Goal: Task Accomplishment & Management: Use online tool/utility

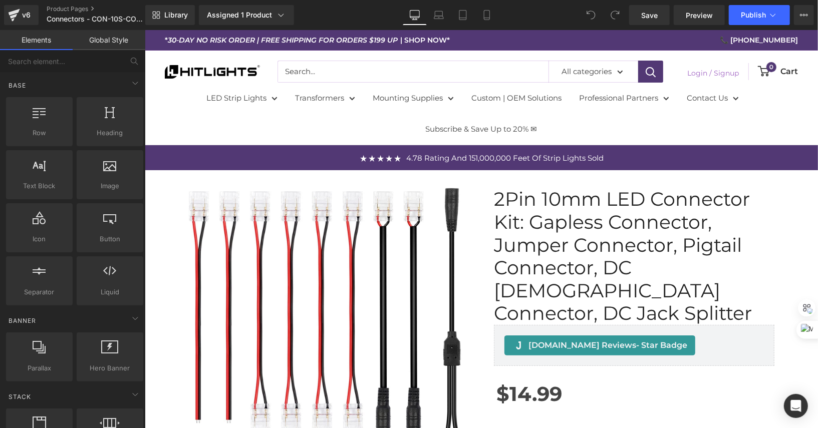
click at [327, 41] on em "30-DAY NO RISK ORDER | FREE SHIPPING FOR ORDERS $199 UP" at bounding box center [282, 39] width 230 height 13
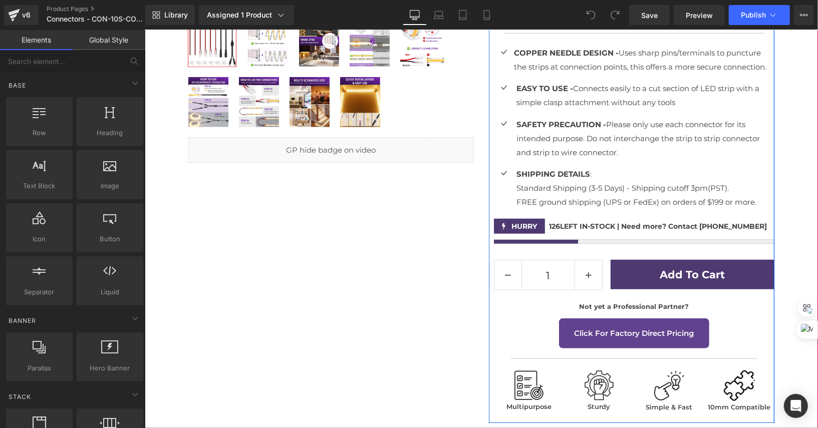
scroll to position [593, 0]
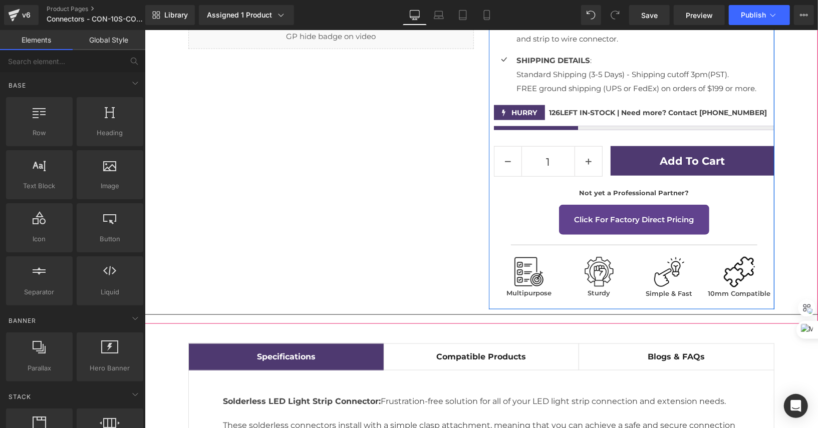
click at [669, 154] on span at bounding box center [663, 160] width 11 height 12
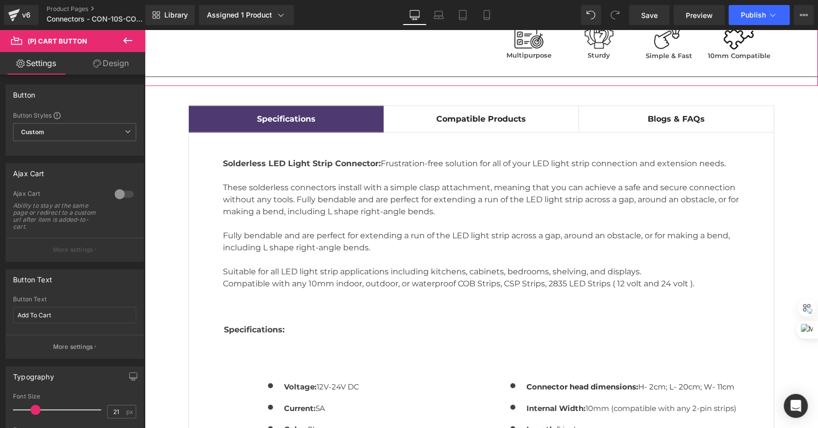
scroll to position [1106, 0]
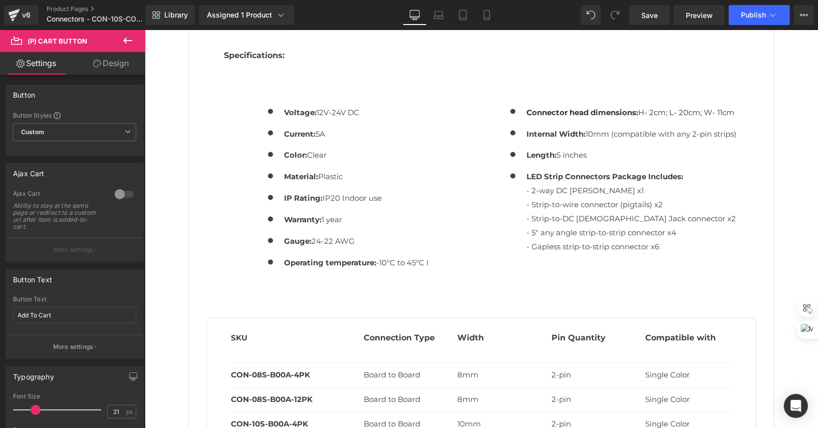
click at [124, 29] on div "v6 Product Pages Connectors - CON-10S-COB-PKGH" at bounding box center [72, 15] width 145 height 30
click at [131, 41] on icon at bounding box center [127, 41] width 9 height 6
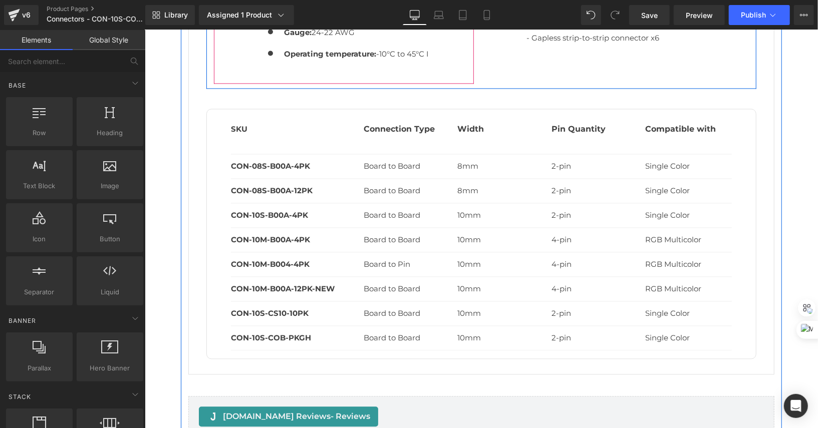
scroll to position [1681, 0]
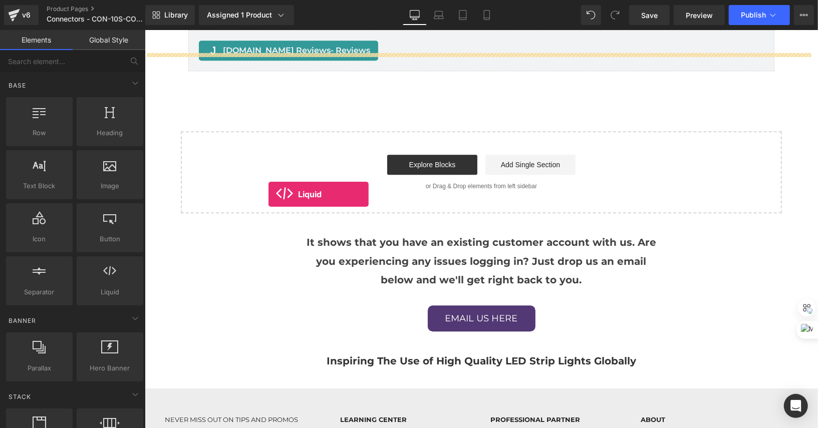
drag, startPoint x: 262, startPoint y: 295, endPoint x: 271, endPoint y: 192, distance: 103.5
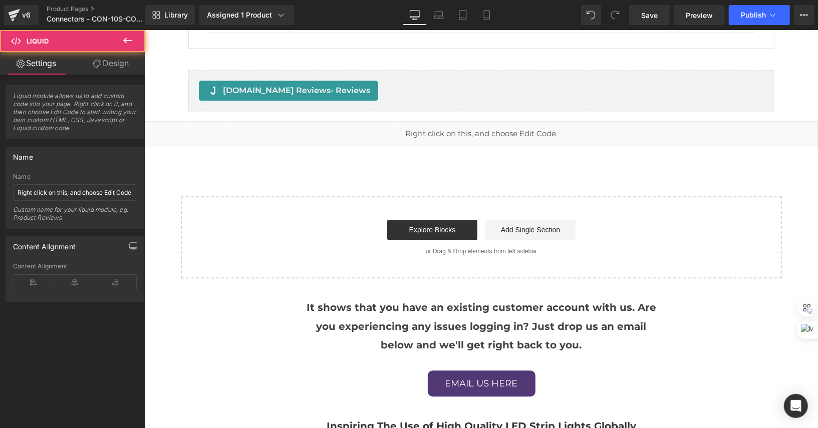
scroll to position [1558, 0]
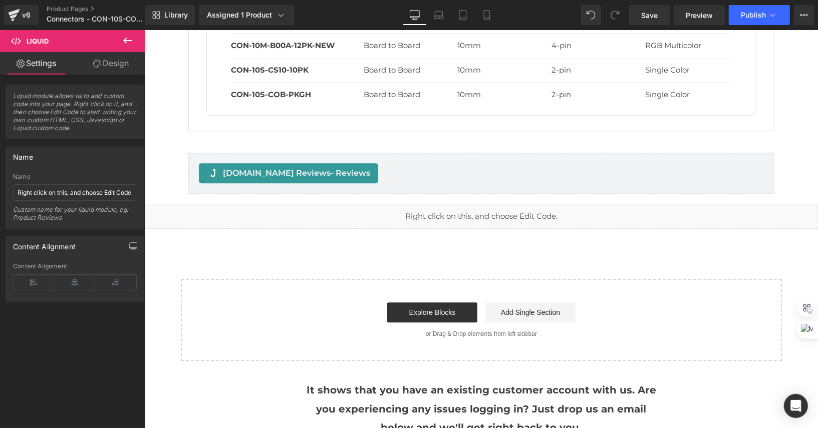
click at [437, 203] on div "Liquid" at bounding box center [480, 215] width 673 height 25
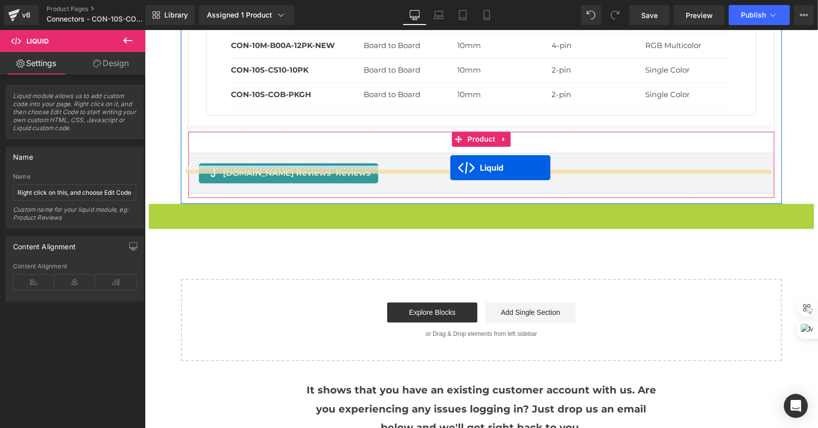
drag, startPoint x: 451, startPoint y: 184, endPoint x: 450, endPoint y: 167, distance: 17.1
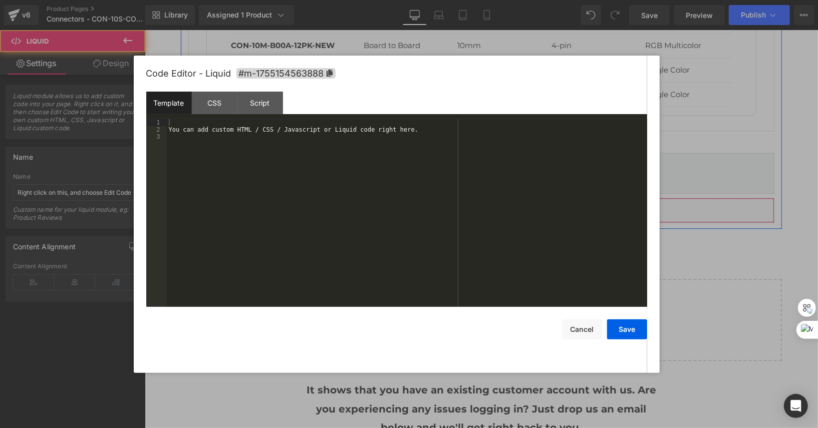
click at [492, 197] on div "Liquid" at bounding box center [481, 209] width 586 height 25
click at [474, 132] on div "You can add custom HTML / CSS / Javascript or Liquid code right here." at bounding box center [407, 220] width 480 height 202
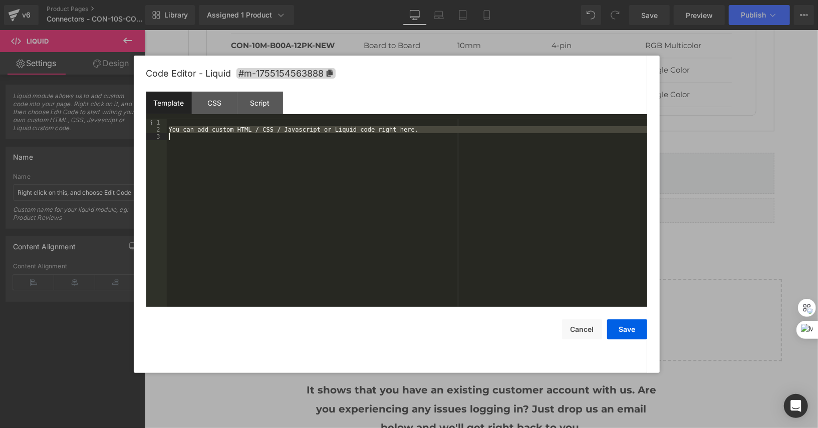
click at [474, 132] on div "You can add custom HTML / CSS / Javascript or Liquid code right here." at bounding box center [407, 220] width 480 height 202
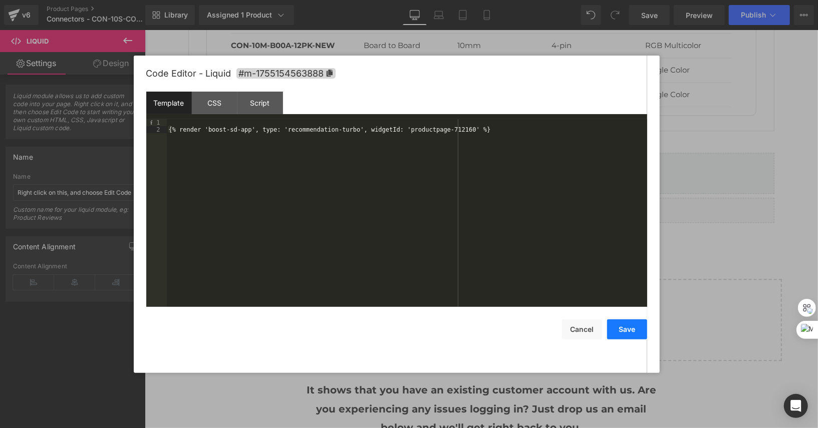
click at [622, 323] on button "Save" at bounding box center [627, 329] width 40 height 20
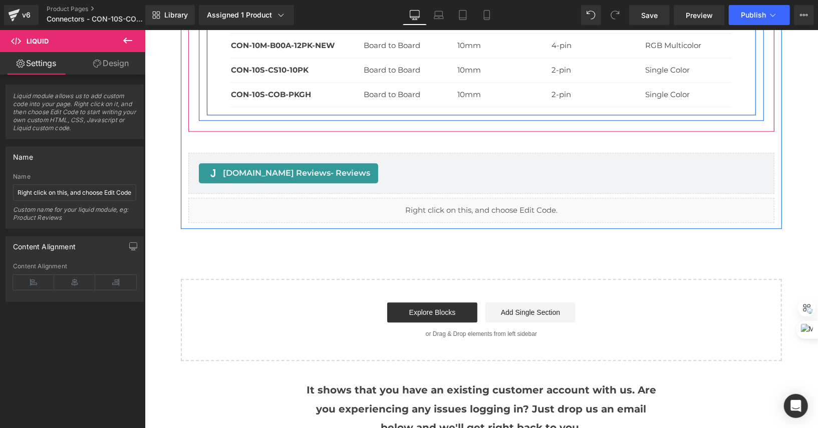
click at [750, 29] on div "Library Assigned 1 Product Product Preview 2Pin 10mm LED Connector Kit: Gapless…" at bounding box center [481, 15] width 672 height 30
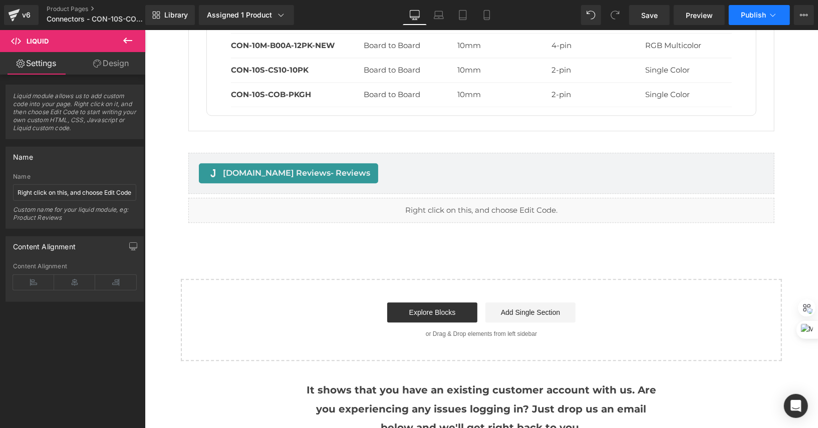
click at [753, 23] on button "Publish" at bounding box center [759, 15] width 61 height 20
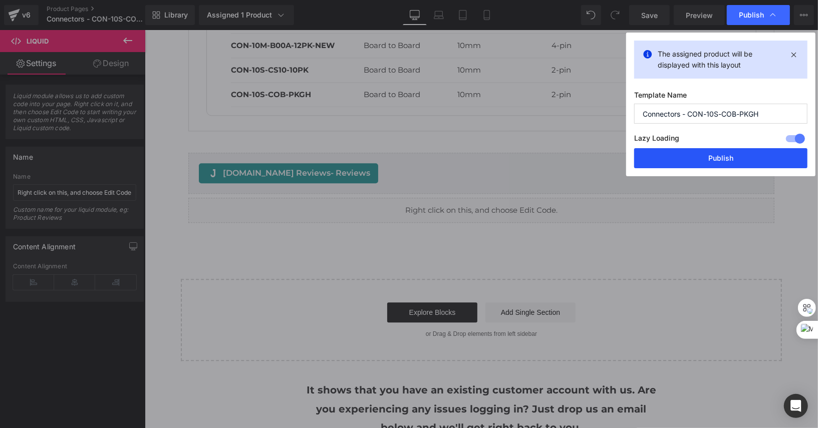
click at [709, 153] on button "Publish" at bounding box center [720, 158] width 173 height 20
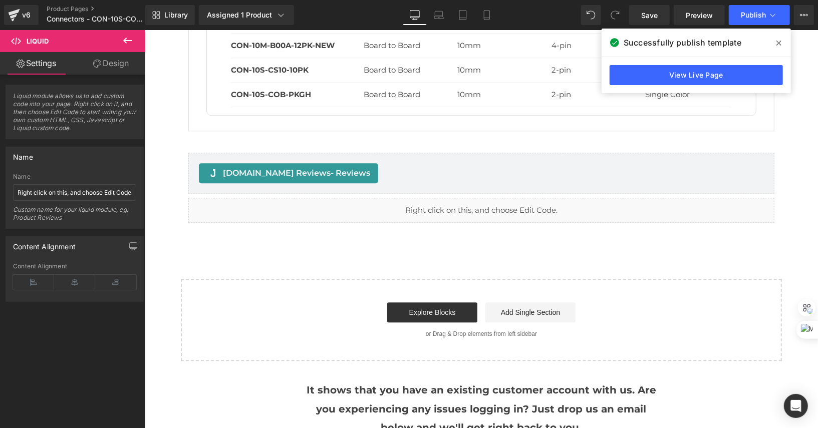
click at [519, 53] on div at bounding box center [435, 52] width 176 height 28
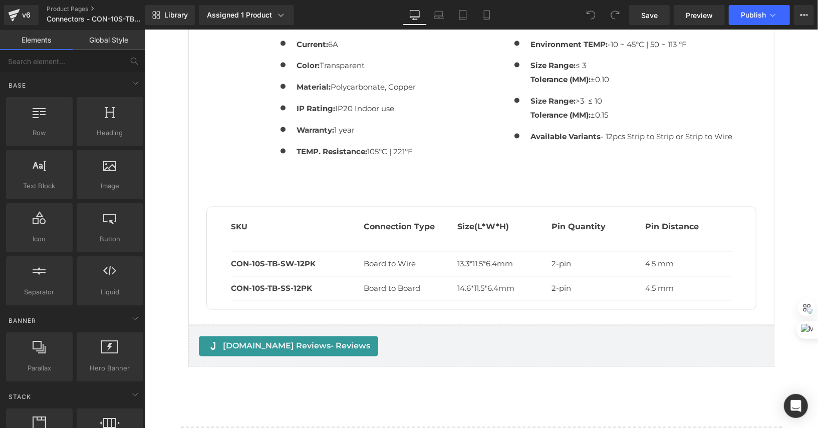
scroll to position [1274, 0]
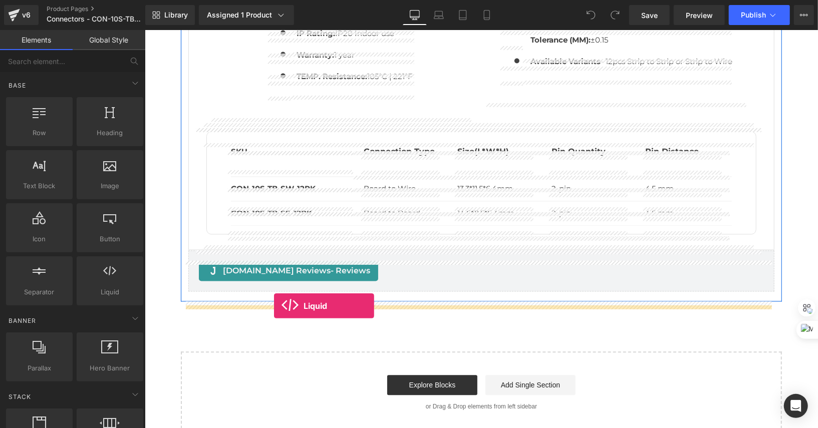
drag, startPoint x: 221, startPoint y: 278, endPoint x: 273, endPoint y: 305, distance: 58.9
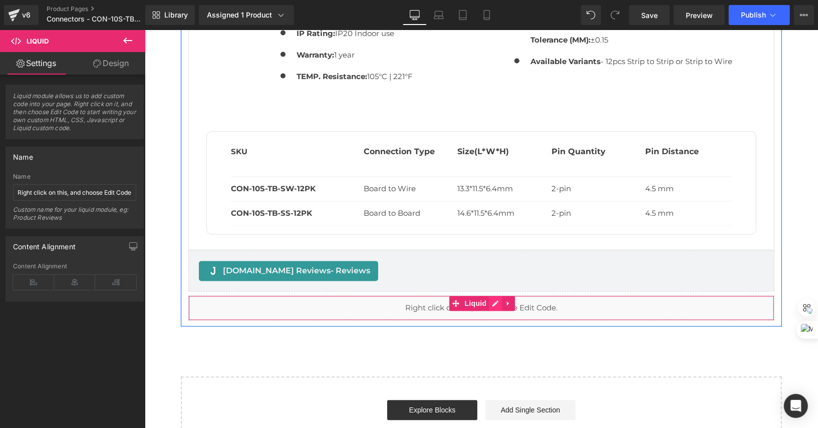
click at [494, 313] on div "Liquid" at bounding box center [481, 307] width 586 height 25
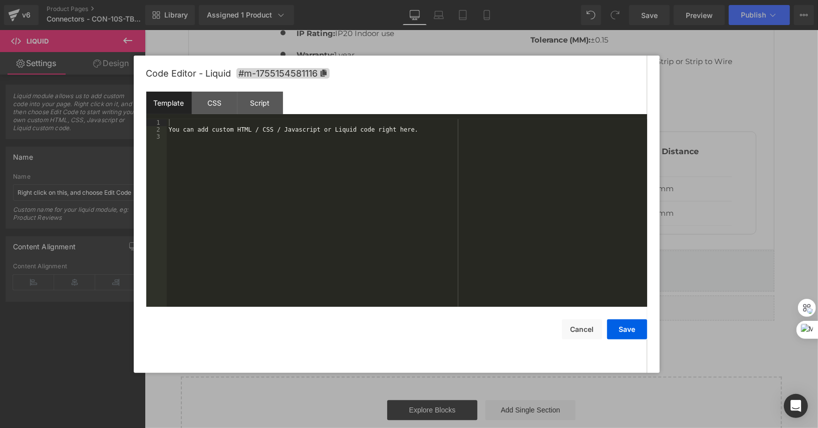
click at [488, 133] on div "You can add custom HTML / CSS / Javascript or Liquid code right here." at bounding box center [407, 220] width 480 height 202
click at [637, 338] on button "Save" at bounding box center [627, 329] width 40 height 20
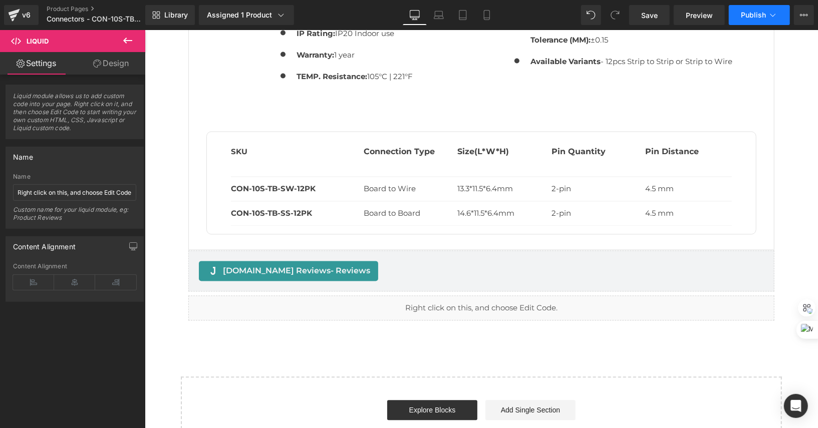
click at [770, 22] on button "Publish" at bounding box center [759, 15] width 61 height 20
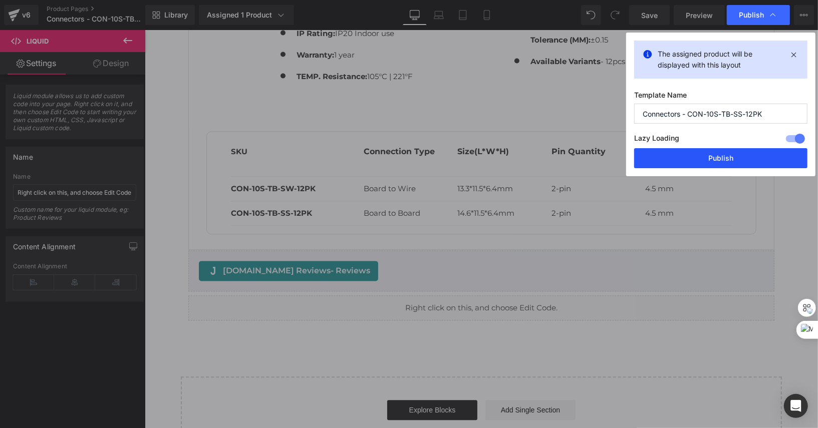
click at [710, 159] on button "Publish" at bounding box center [720, 158] width 173 height 20
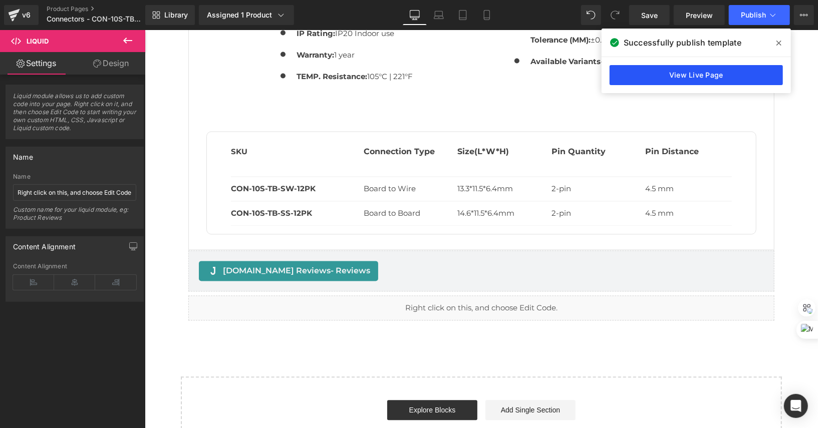
click at [725, 70] on link "View Live Page" at bounding box center [695, 75] width 173 height 20
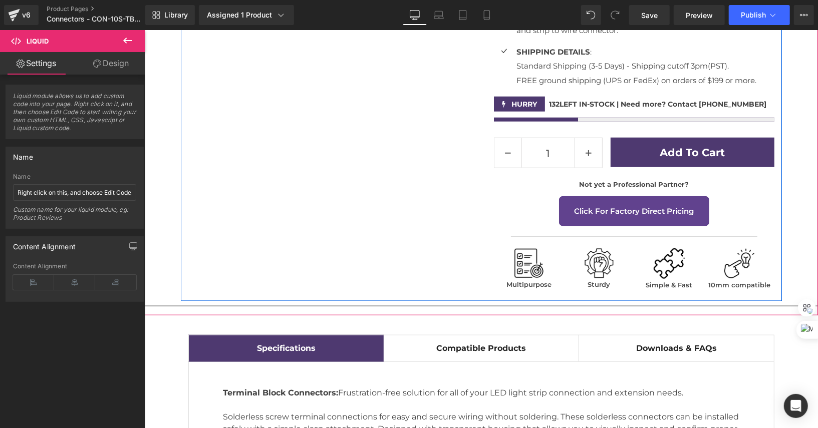
scroll to position [774, 0]
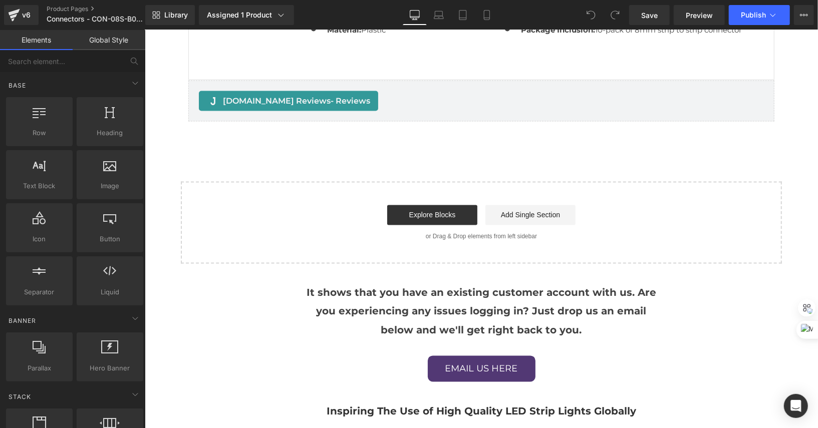
scroll to position [1073, 0]
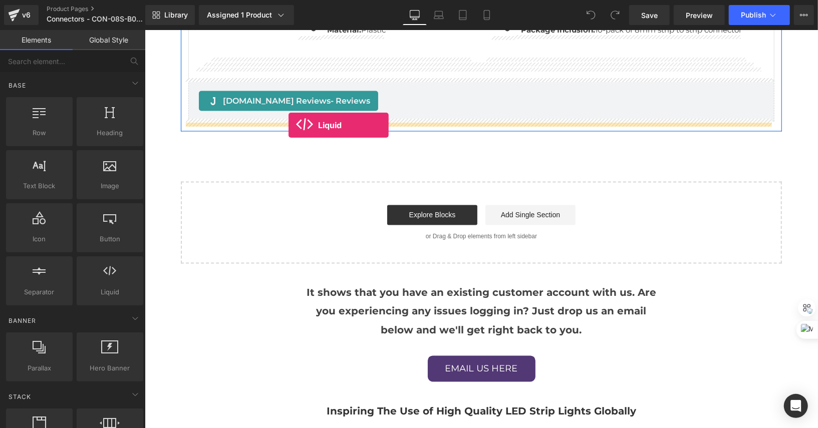
drag, startPoint x: 234, startPoint y: 325, endPoint x: 288, endPoint y: 125, distance: 207.8
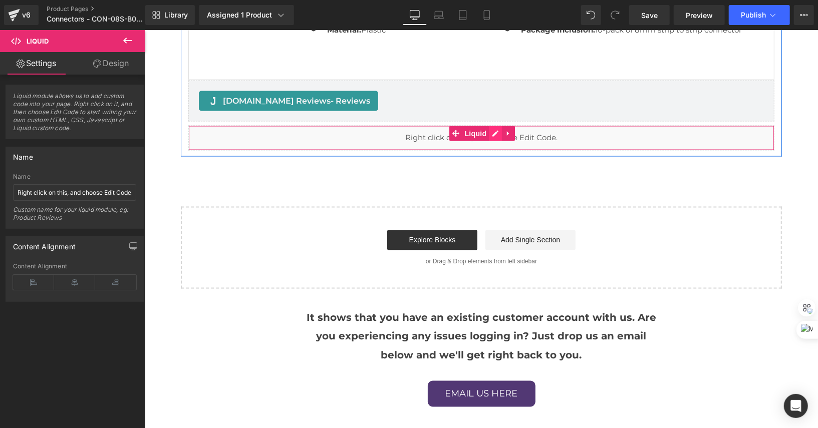
click at [492, 128] on div "Liquid" at bounding box center [481, 137] width 586 height 25
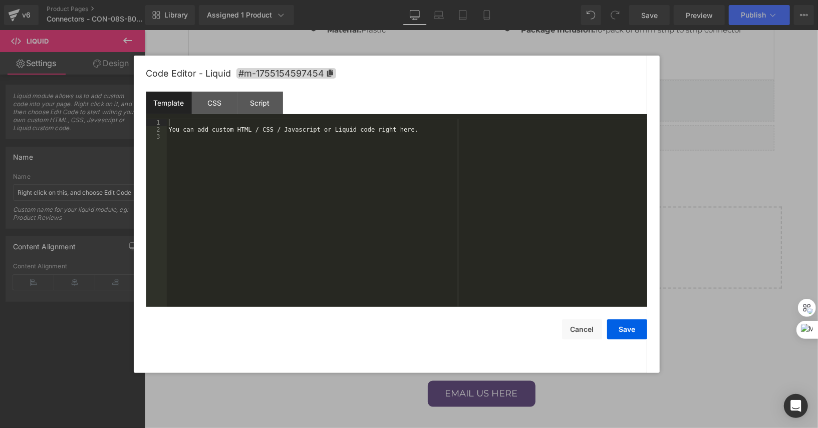
click at [494, 140] on div "You can add custom HTML / CSS / Javascript or Liquid code right here." at bounding box center [407, 220] width 480 height 202
click at [498, 135] on div "You can add custom HTML / CSS / Javascript or Liquid code right here." at bounding box center [407, 220] width 480 height 202
click at [504, 128] on div "You can add custom HTML / CSS / Javascript or Liquid code right here." at bounding box center [407, 220] width 480 height 202
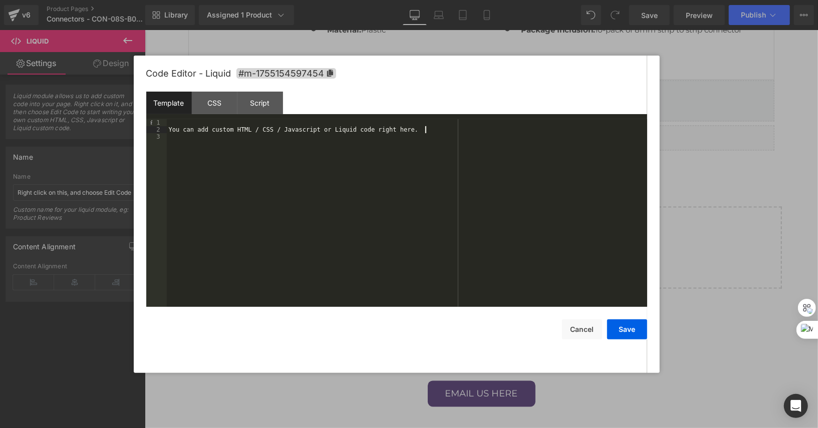
click at [504, 128] on div "You can add custom HTML / CSS / Javascript or Liquid code right here." at bounding box center [407, 220] width 480 height 202
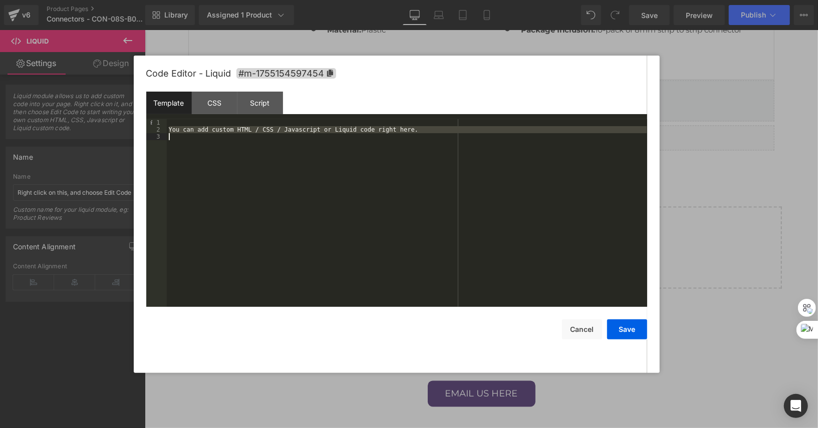
click at [504, 128] on div "You can add custom HTML / CSS / Javascript or Liquid code right here." at bounding box center [407, 220] width 480 height 202
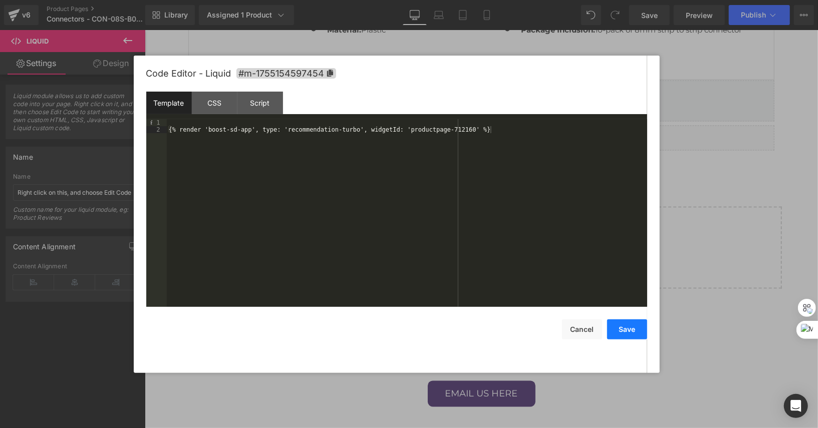
click at [622, 328] on button "Save" at bounding box center [627, 329] width 40 height 20
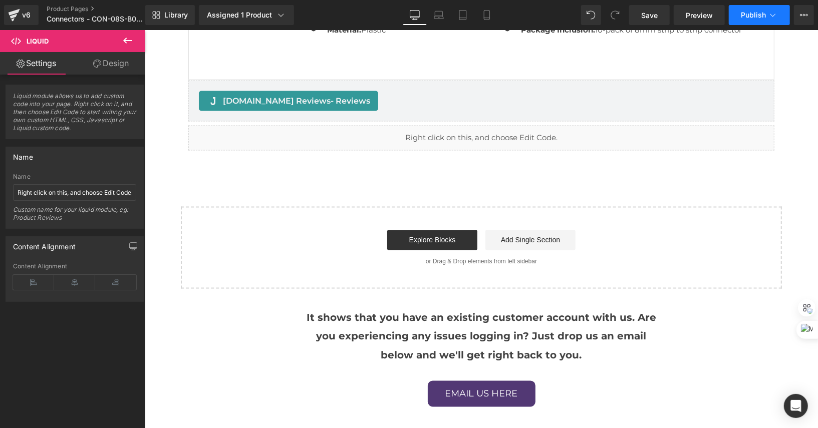
click at [756, 9] on button "Publish" at bounding box center [759, 15] width 61 height 20
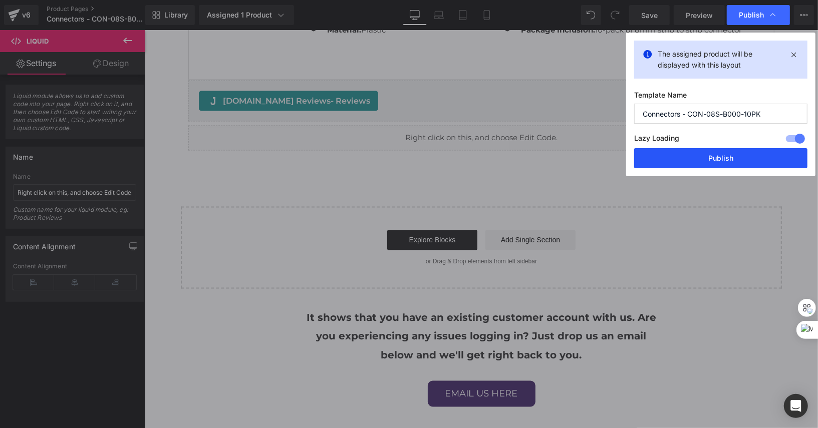
drag, startPoint x: 685, startPoint y: 163, endPoint x: 521, endPoint y: 102, distance: 175.0
click at [685, 163] on button "Publish" at bounding box center [720, 158] width 173 height 20
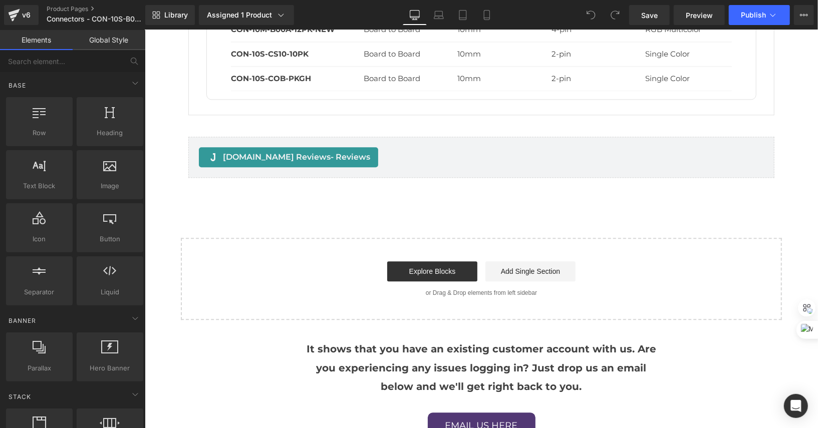
scroll to position [1476, 0]
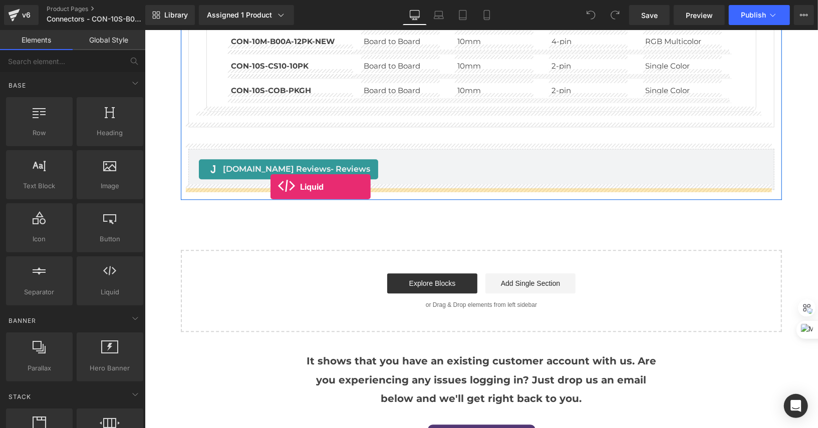
drag, startPoint x: 269, startPoint y: 318, endPoint x: 270, endPoint y: 186, distance: 132.2
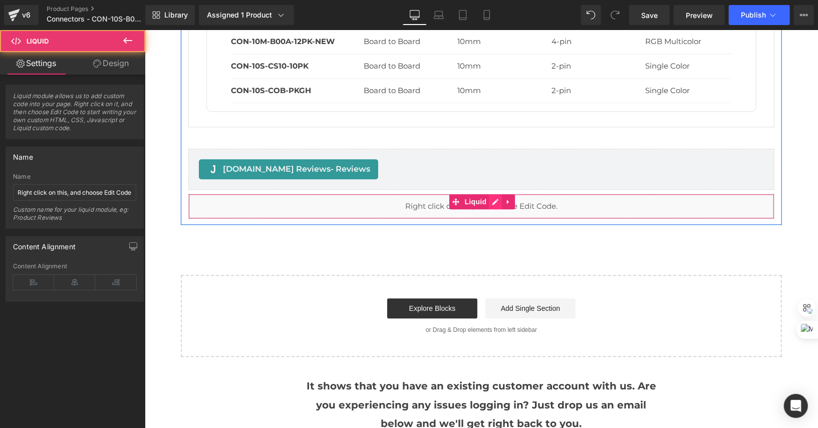
click at [491, 196] on div "Liquid" at bounding box center [481, 205] width 586 height 25
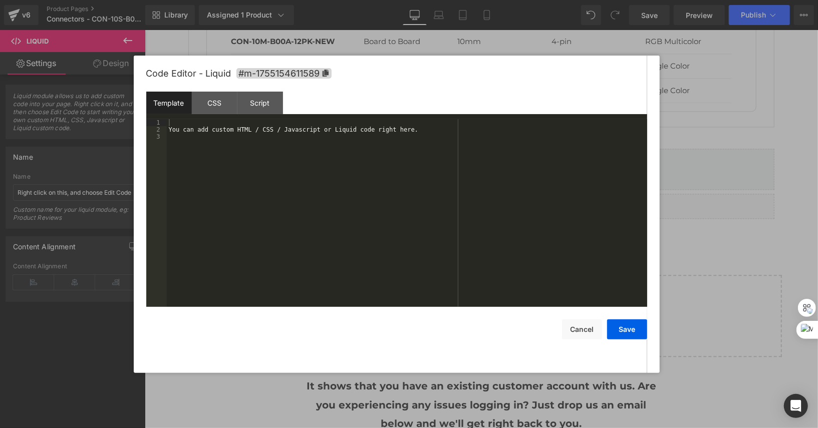
click at [481, 135] on div "You can add custom HTML / CSS / Javascript or Liquid code right here." at bounding box center [407, 220] width 480 height 202
click at [482, 134] on div "You can add custom HTML / CSS / Javascript or Liquid code right here." at bounding box center [407, 220] width 480 height 202
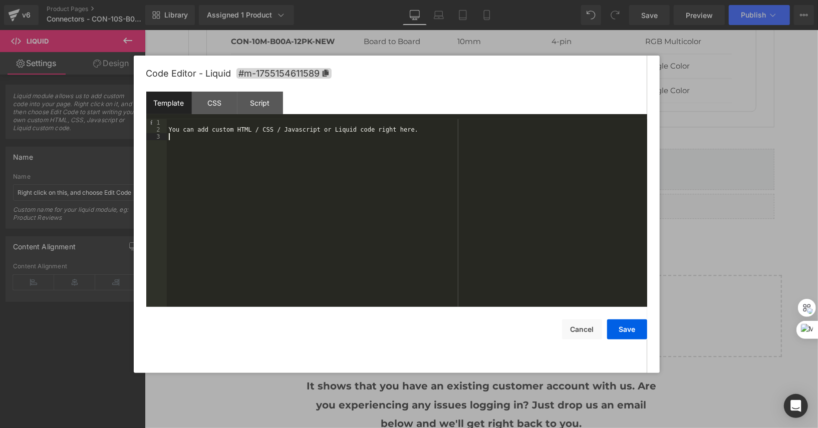
click at [482, 134] on div "You can add custom HTML / CSS / Javascript or Liquid code right here." at bounding box center [407, 220] width 480 height 202
click at [489, 129] on div "You can add custom HTML / CSS / Javascript or Liquid code right here." at bounding box center [407, 220] width 480 height 202
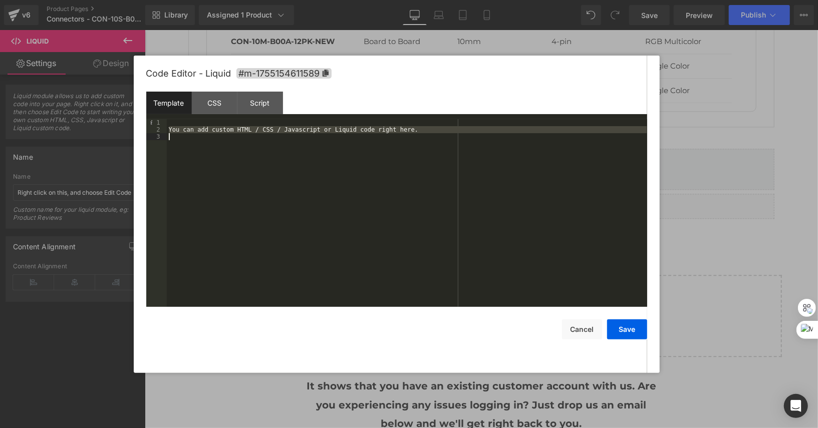
click at [489, 129] on div "You can add custom HTML / CSS / Javascript or Liquid code right here." at bounding box center [407, 220] width 480 height 202
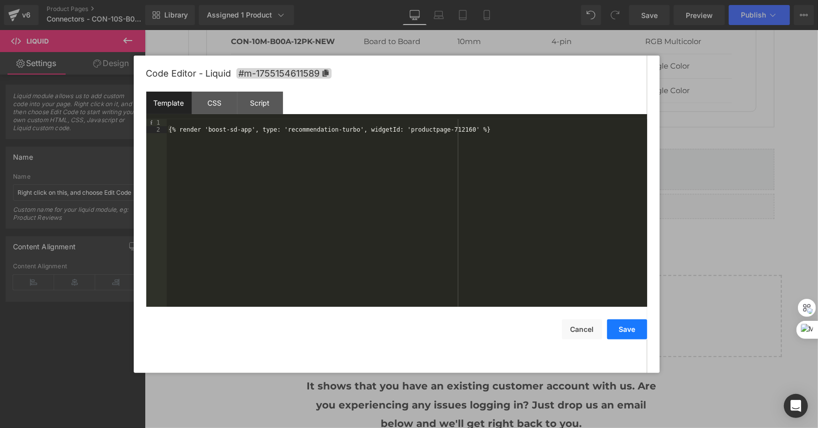
click at [616, 331] on button "Save" at bounding box center [627, 329] width 40 height 20
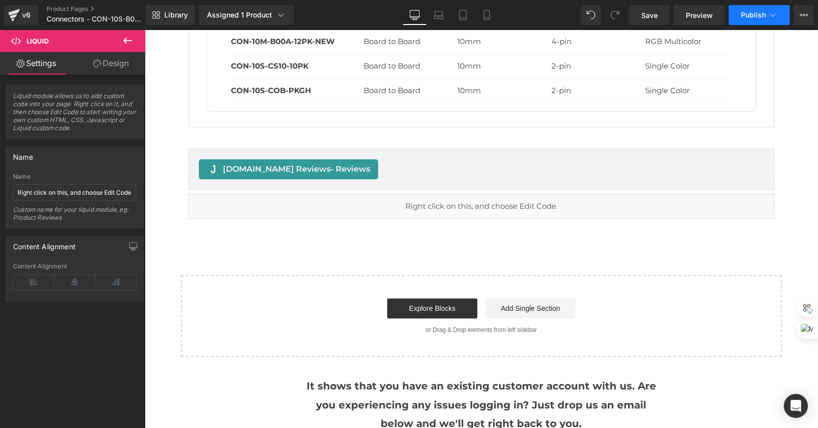
click at [761, 17] on span "Publish" at bounding box center [753, 15] width 25 height 8
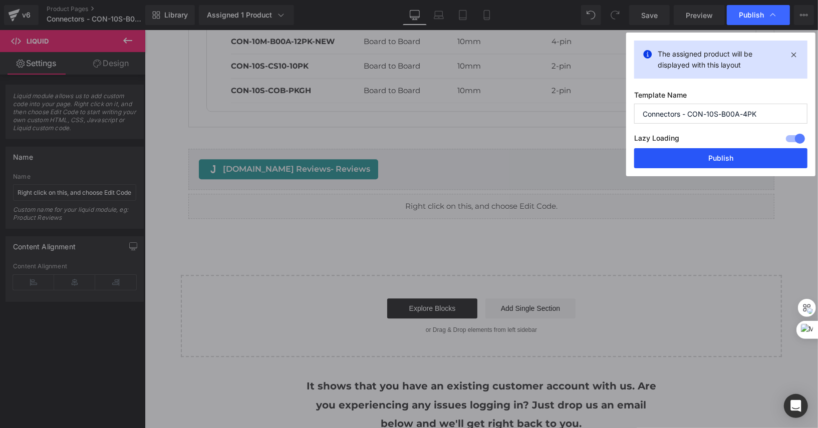
click at [697, 161] on button "Publish" at bounding box center [720, 158] width 173 height 20
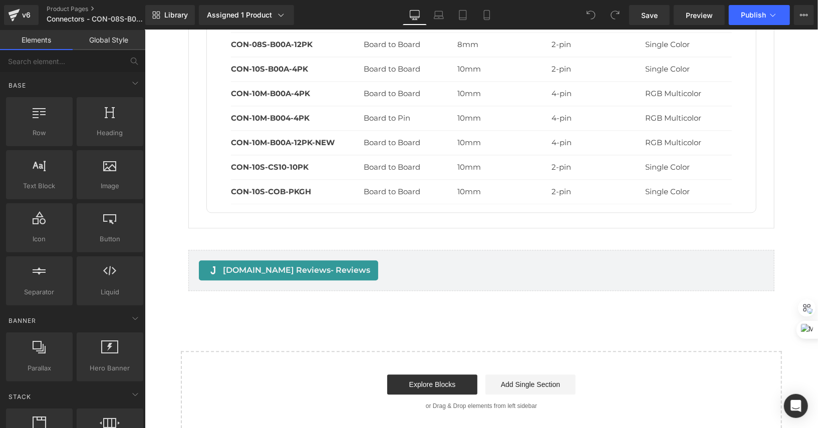
scroll to position [1375, 0]
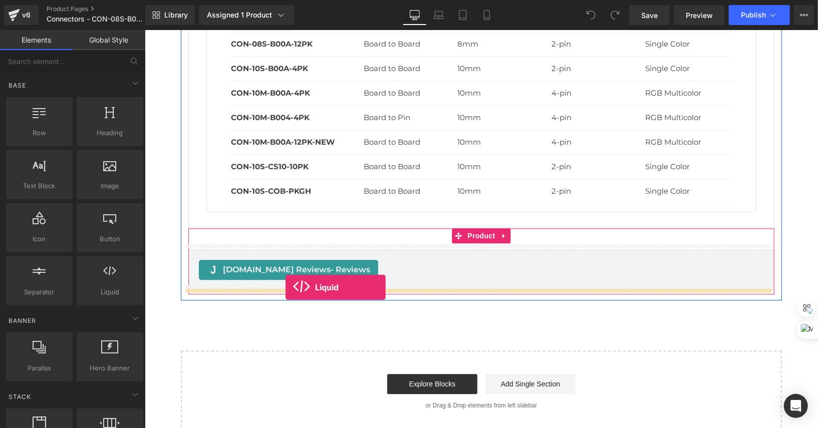
drag, startPoint x: 257, startPoint y: 311, endPoint x: 285, endPoint y: 287, distance: 36.9
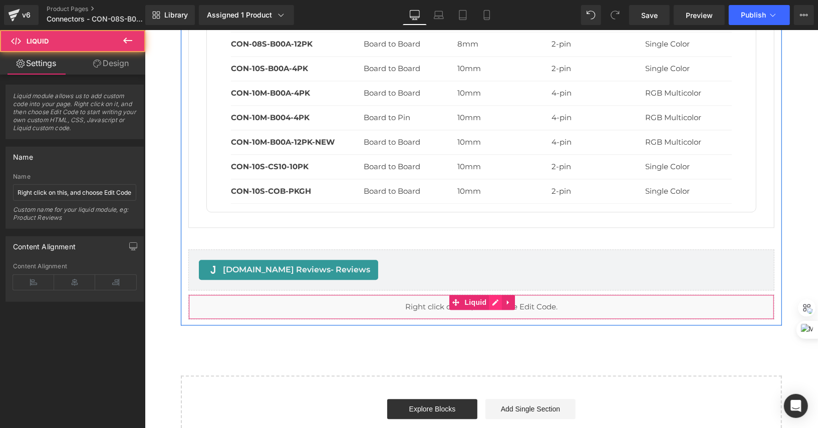
click at [493, 294] on div "Liquid" at bounding box center [481, 306] width 586 height 25
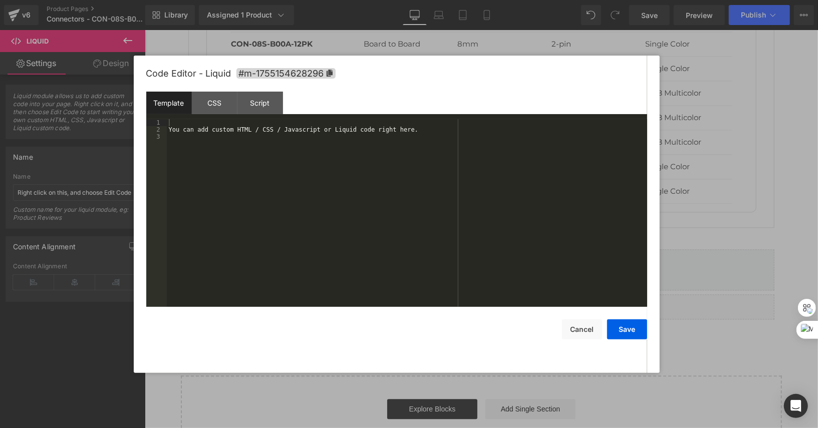
click at [466, 133] on div "You can add custom HTML / CSS / Javascript or Liquid code right here." at bounding box center [407, 220] width 480 height 202
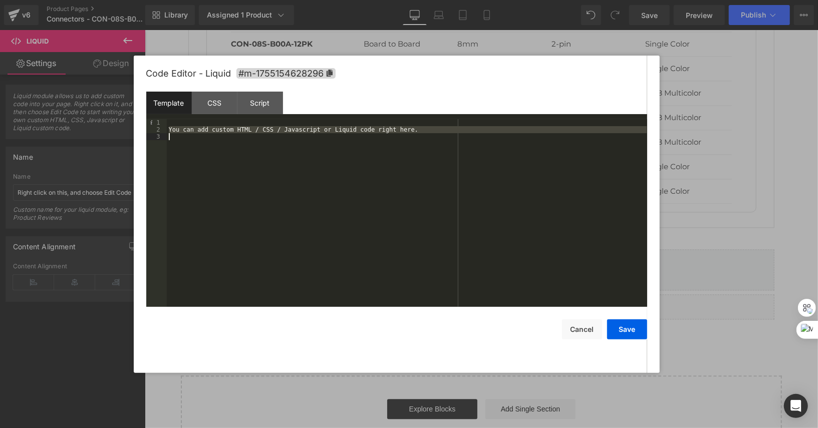
click at [466, 133] on div "You can add custom HTML / CSS / Javascript or Liquid code right here." at bounding box center [407, 220] width 480 height 202
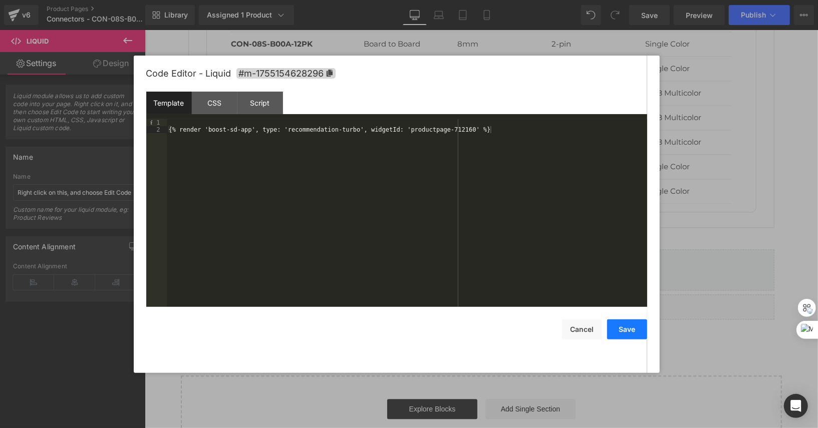
click at [618, 336] on button "Save" at bounding box center [627, 329] width 40 height 20
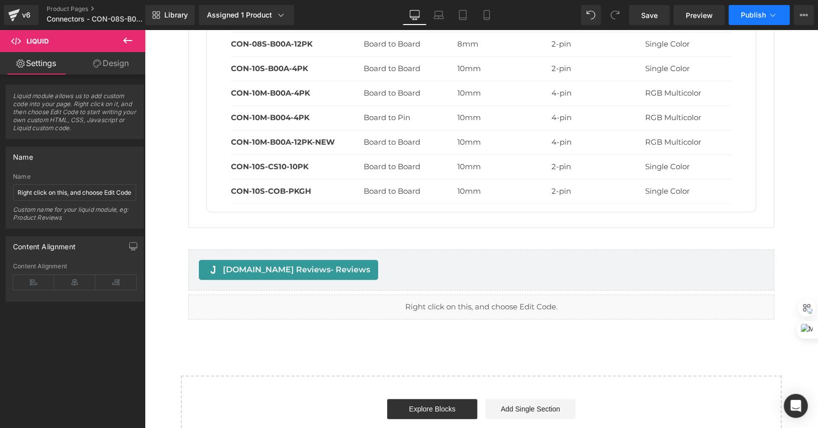
click at [758, 8] on button "Publish" at bounding box center [759, 15] width 61 height 20
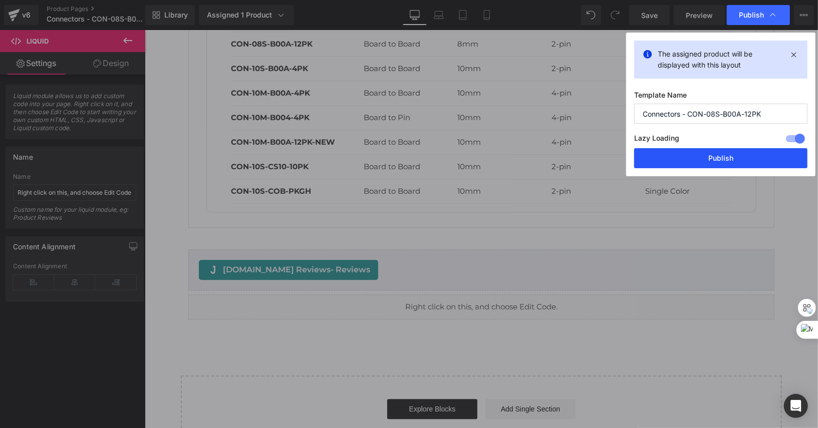
click at [695, 155] on button "Publish" at bounding box center [720, 158] width 173 height 20
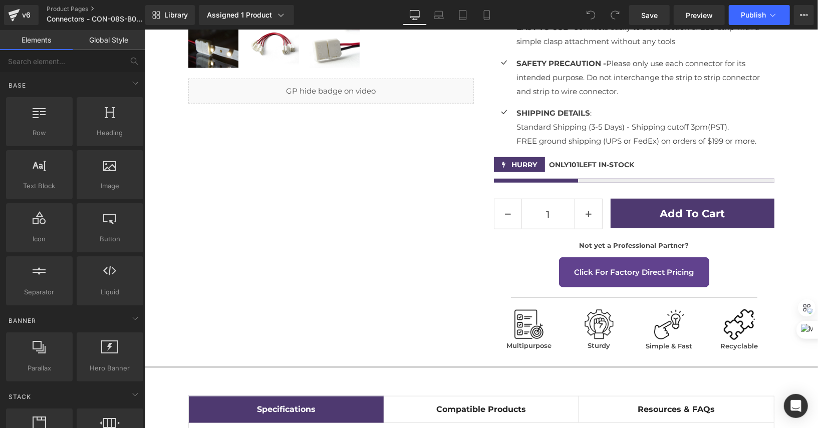
click at [683, 209] on div "Add To Cart (P) Cart Button" at bounding box center [692, 213] width 164 height 30
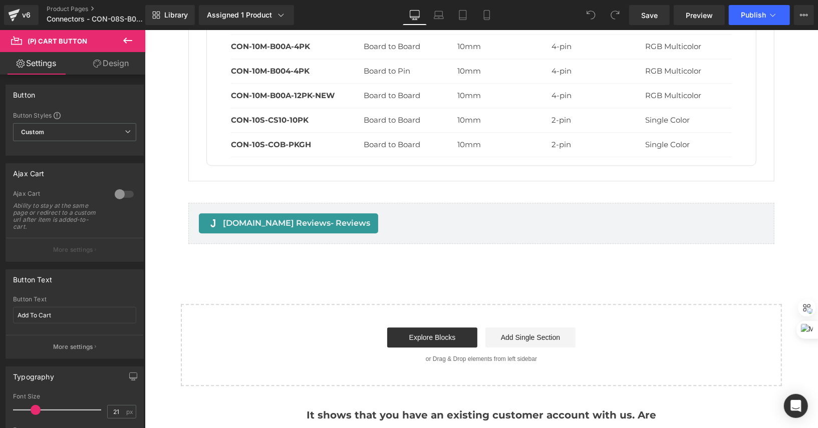
scroll to position [1423, 0]
click at [137, 47] on button at bounding box center [127, 41] width 35 height 22
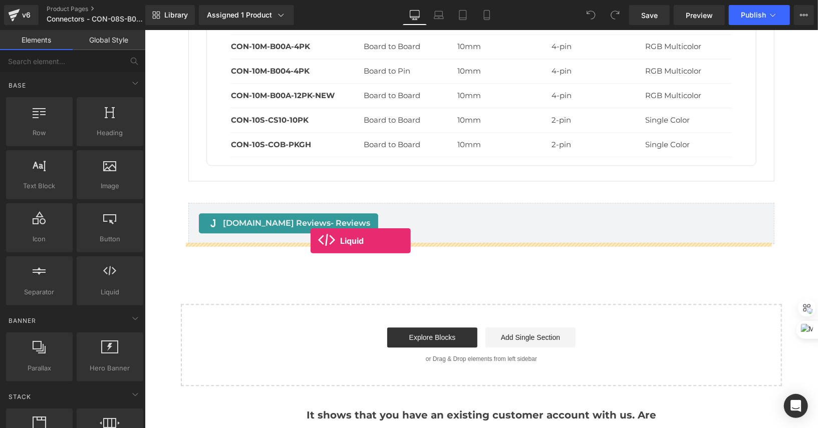
drag, startPoint x: 194, startPoint y: 267, endPoint x: 310, endPoint y: 240, distance: 119.3
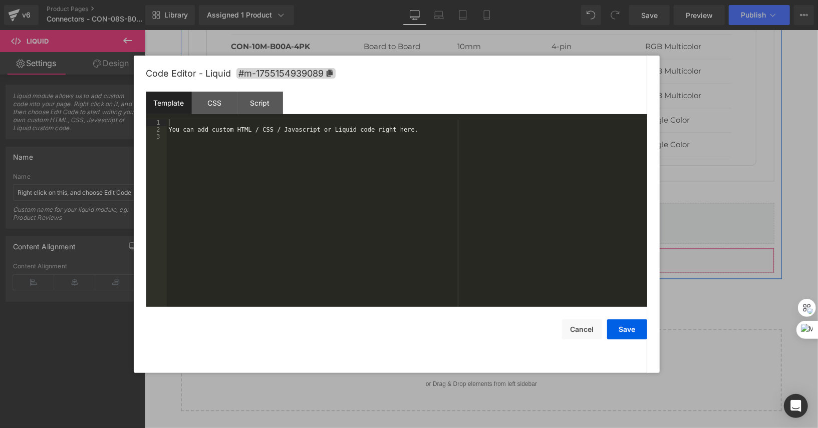
click at [492, 249] on div "Liquid" at bounding box center [481, 259] width 586 height 25
click at [497, 135] on div "You can add custom HTML / CSS / Javascript or Liquid code right here." at bounding box center [407, 220] width 480 height 202
click at [505, 131] on div "You can add custom HTML / CSS / Javascript or Liquid code right here." at bounding box center [407, 220] width 480 height 202
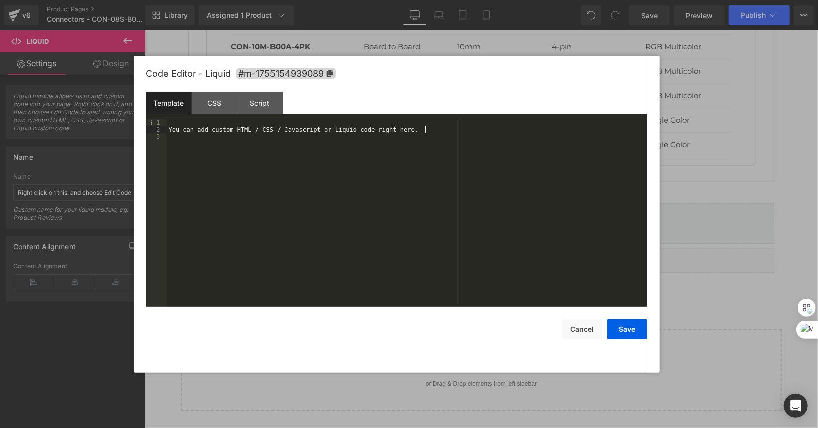
click at [505, 131] on div "You can add custom HTML / CSS / Javascript or Liquid code right here." at bounding box center [407, 220] width 480 height 202
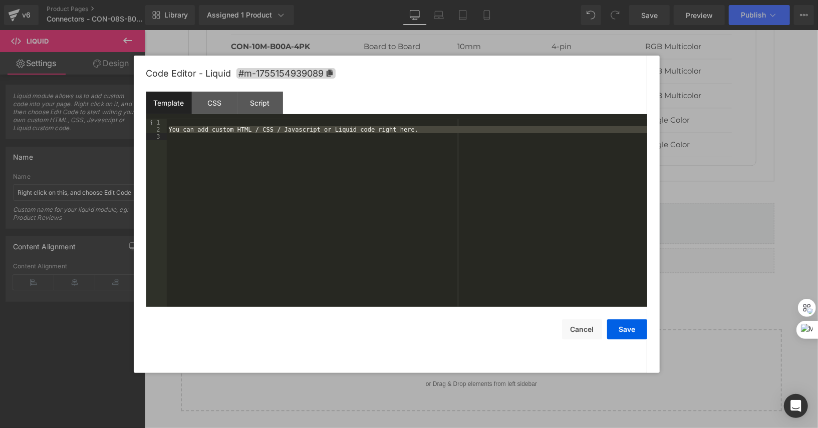
click at [466, 131] on div "You can add custom HTML / CSS / Javascript or Liquid code right here." at bounding box center [407, 220] width 480 height 202
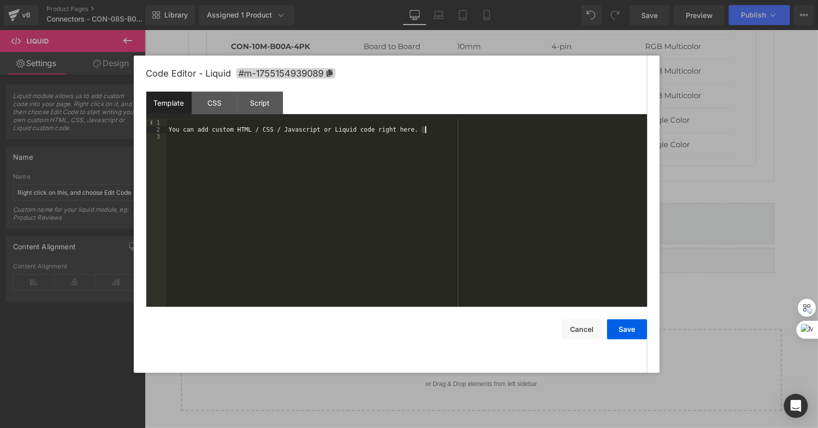
click at [466, 131] on div "You can add custom HTML / CSS / Javascript or Liquid code right here." at bounding box center [407, 220] width 480 height 202
click at [617, 326] on button "Save" at bounding box center [627, 329] width 40 height 20
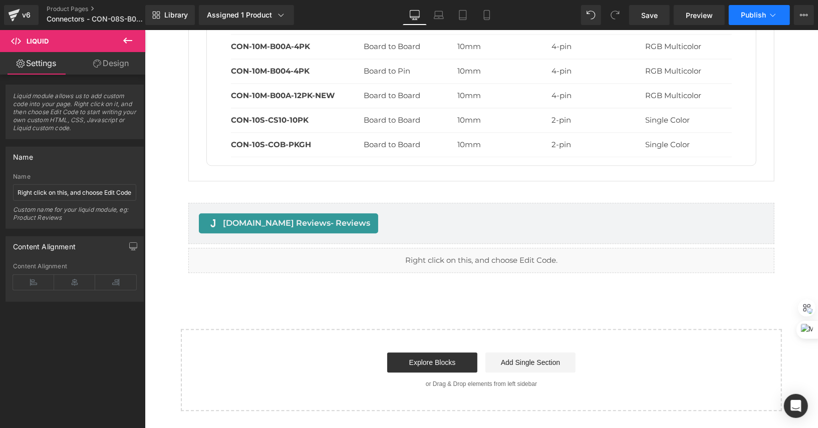
click at [760, 9] on button "Publish" at bounding box center [759, 15] width 61 height 20
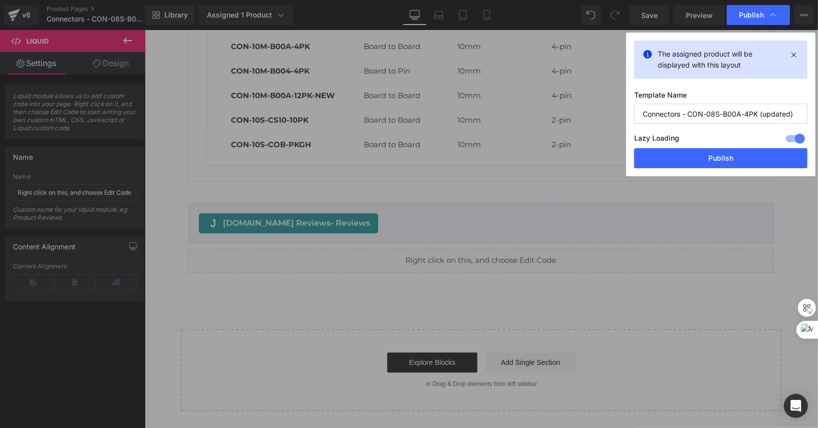
click at [720, 168] on div "The assigned product will be displayed with this layout Template Name Connector…" at bounding box center [720, 105] width 189 height 144
click at [720, 154] on button "Publish" at bounding box center [720, 158] width 173 height 20
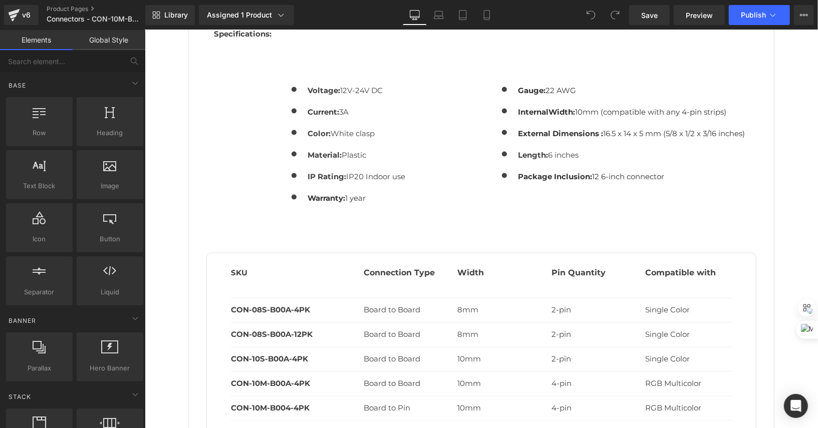
scroll to position [1292, 0]
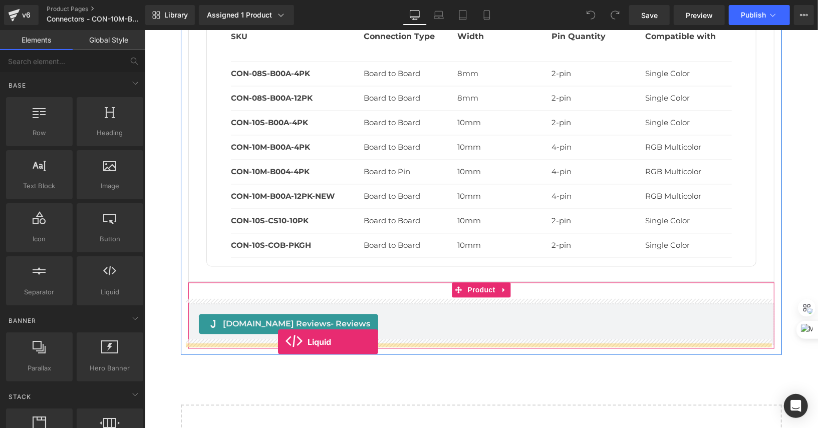
drag, startPoint x: 276, startPoint y: 306, endPoint x: 277, endPoint y: 341, distance: 35.6
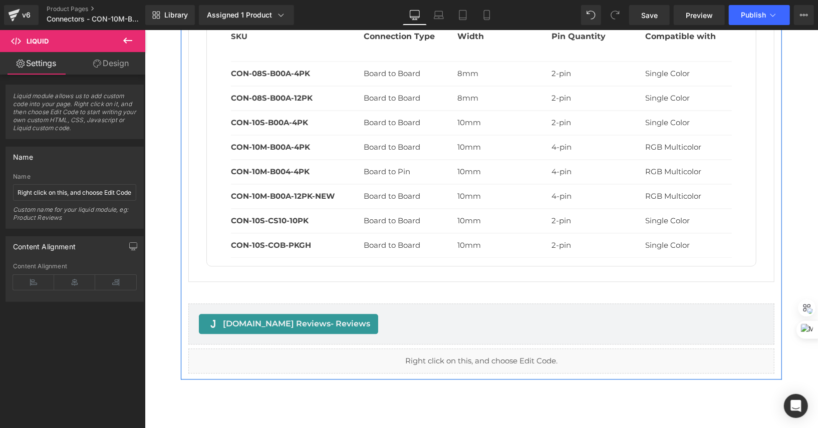
drag, startPoint x: 492, startPoint y: 352, endPoint x: 658, endPoint y: 295, distance: 175.8
click at [492, 352] on div "Liquid" at bounding box center [481, 360] width 586 height 25
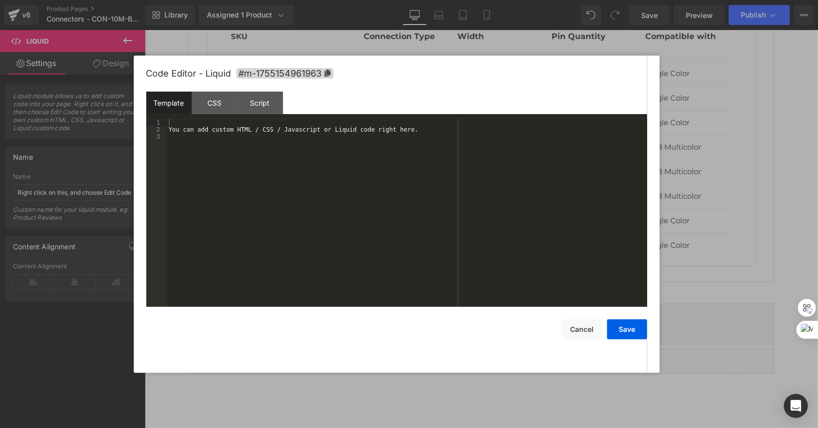
click at [509, 127] on div "You can add custom HTML / CSS / Javascript or Liquid code right here." at bounding box center [407, 220] width 480 height 202
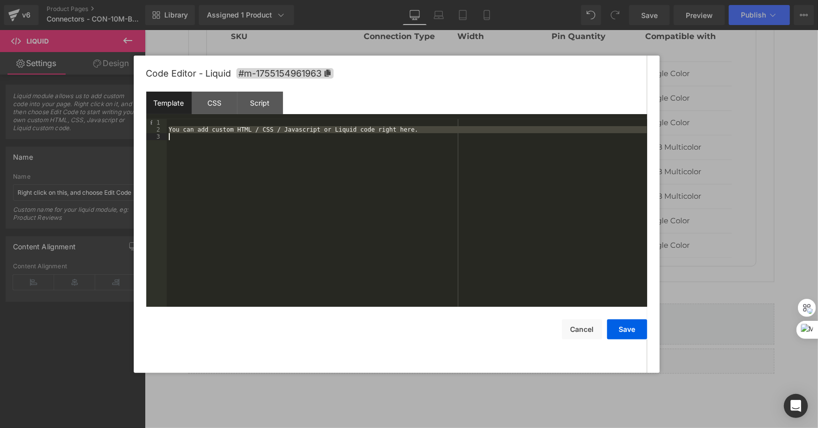
click at [509, 127] on div "You can add custom HTML / CSS / Javascript or Liquid code right here." at bounding box center [407, 220] width 480 height 202
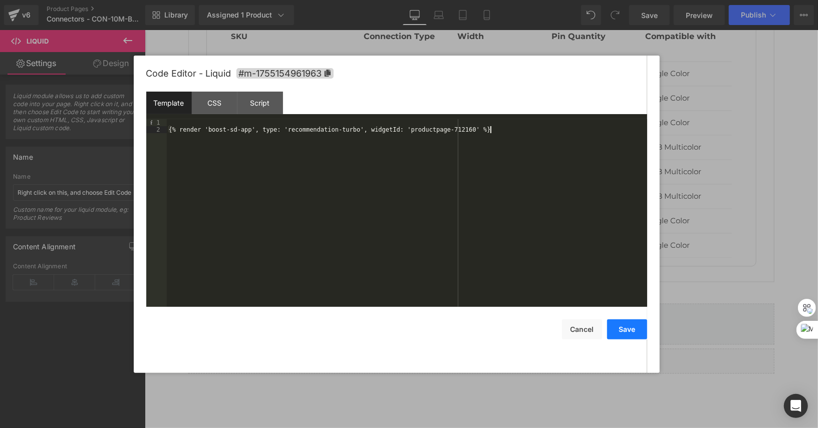
click at [616, 335] on button "Save" at bounding box center [627, 329] width 40 height 20
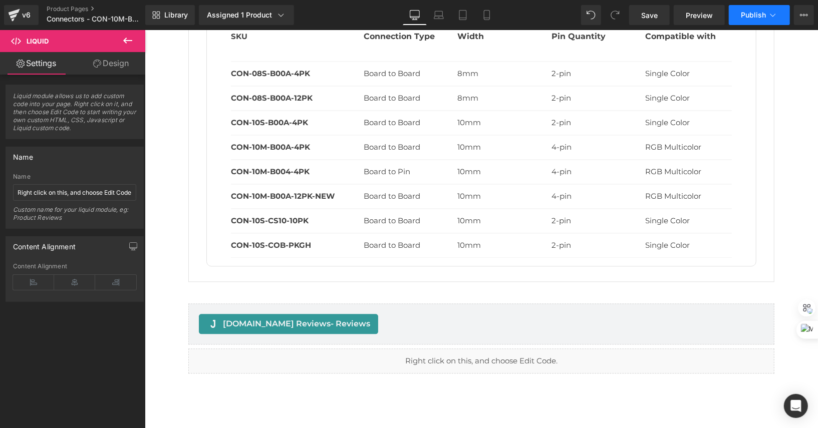
click at [766, 25] on button "Publish" at bounding box center [759, 15] width 61 height 20
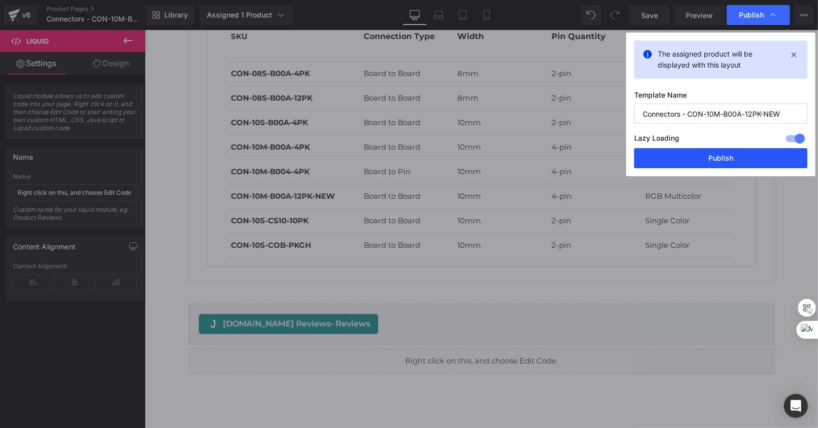
click at [730, 158] on button "Publish" at bounding box center [720, 158] width 173 height 20
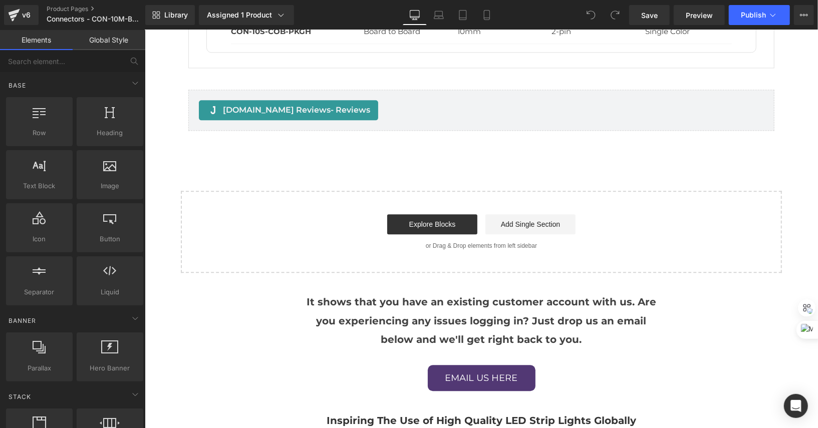
scroll to position [1477, 0]
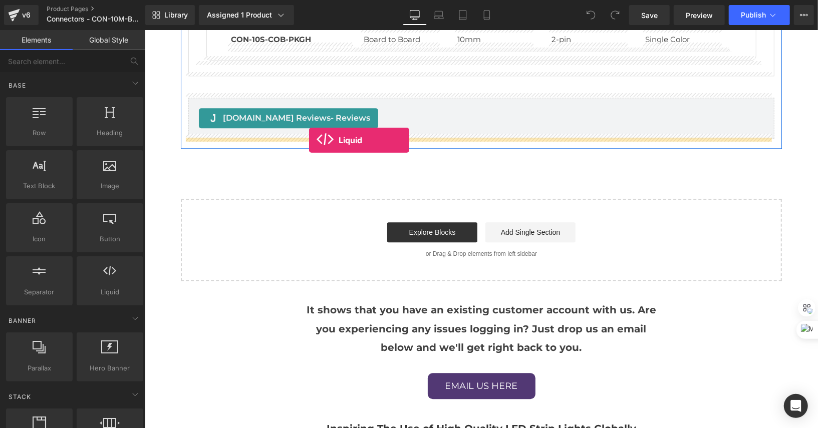
drag, startPoint x: 254, startPoint y: 325, endPoint x: 308, endPoint y: 140, distance: 193.1
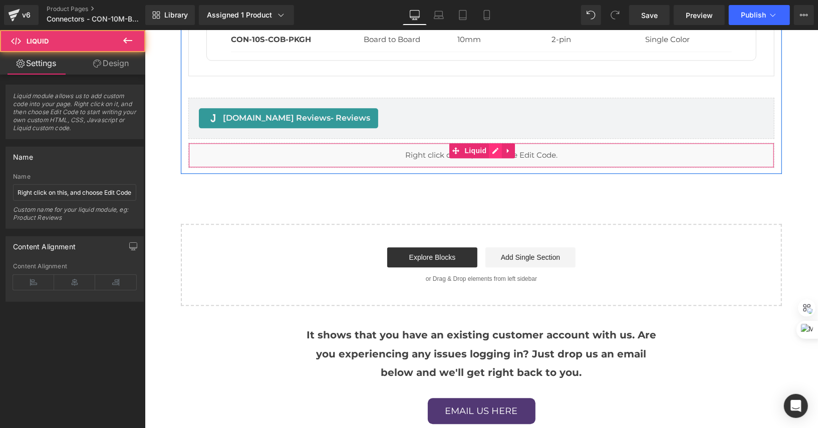
click at [494, 145] on div "Liquid" at bounding box center [481, 154] width 586 height 25
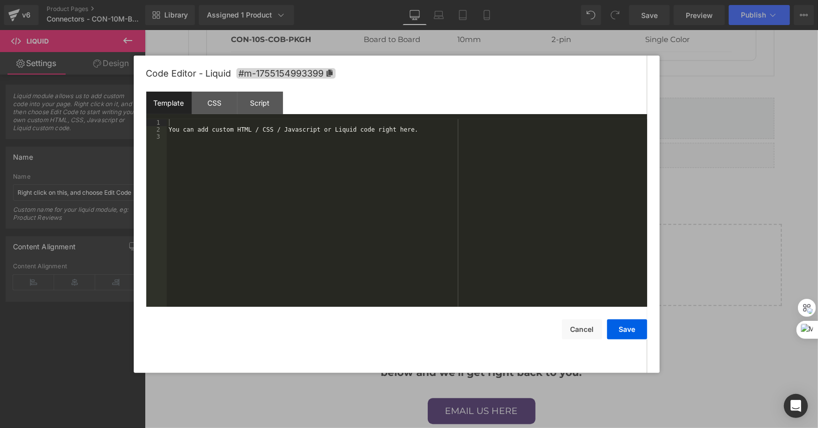
click at [490, 127] on div "You can add custom HTML / CSS / Javascript or Liquid code right here." at bounding box center [407, 220] width 480 height 202
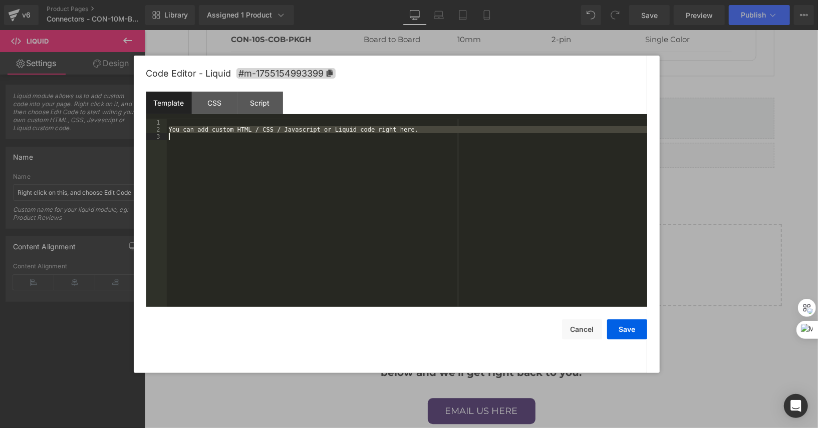
click at [490, 127] on div "You can add custom HTML / CSS / Javascript or Liquid code right here." at bounding box center [407, 220] width 480 height 202
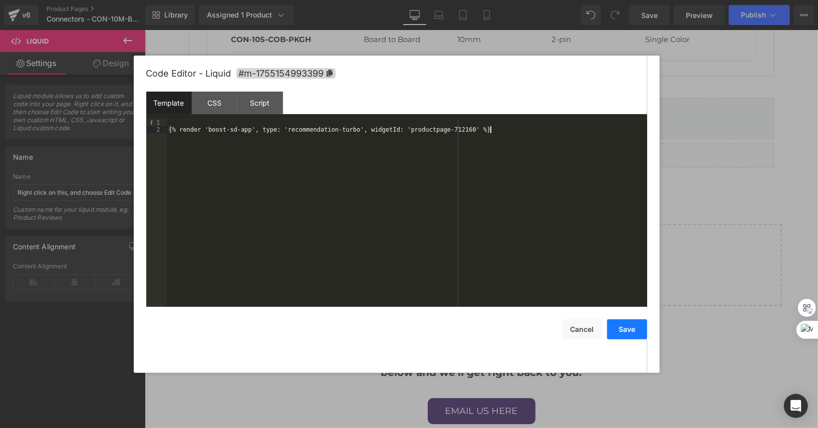
click at [643, 327] on button "Save" at bounding box center [627, 329] width 40 height 20
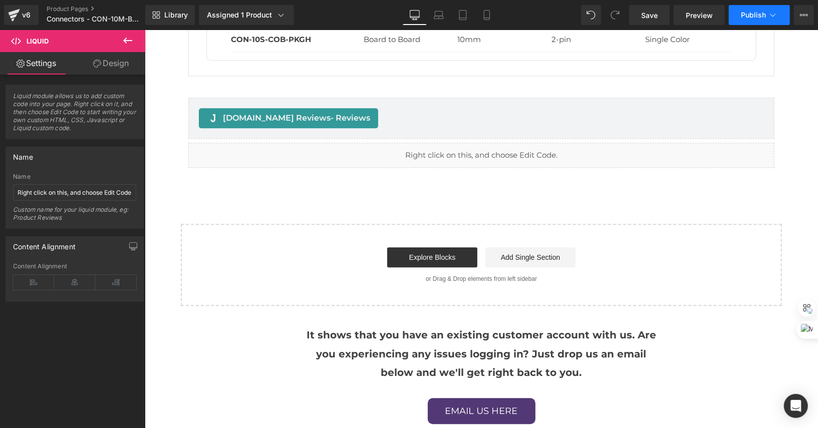
click at [773, 21] on button "Publish" at bounding box center [759, 15] width 61 height 20
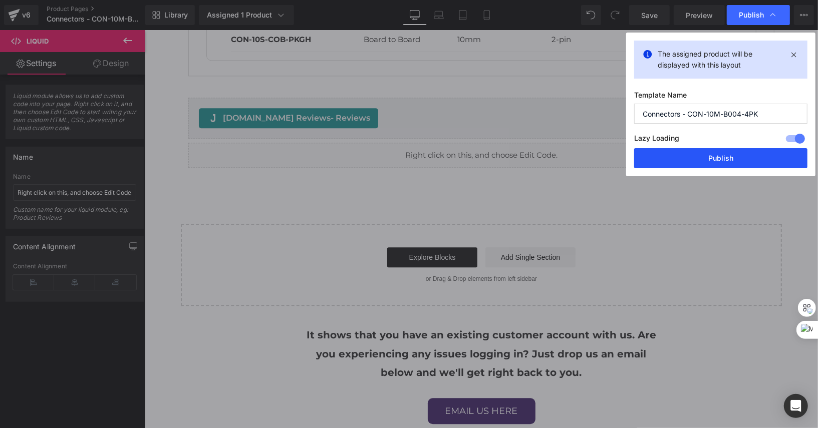
click at [695, 161] on button "Publish" at bounding box center [720, 158] width 173 height 20
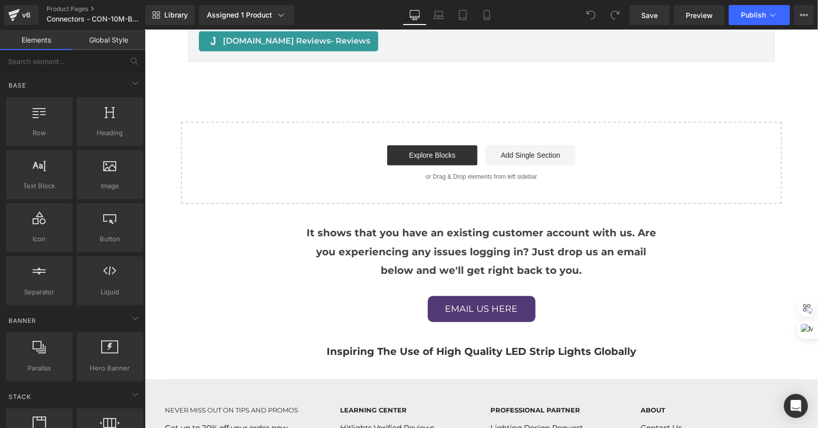
scroll to position [1413, 0]
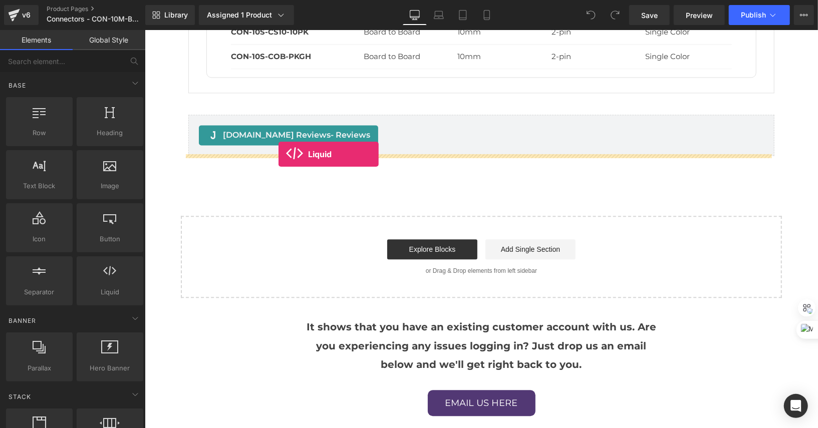
drag, startPoint x: 247, startPoint y: 317, endPoint x: 278, endPoint y: 154, distance: 166.1
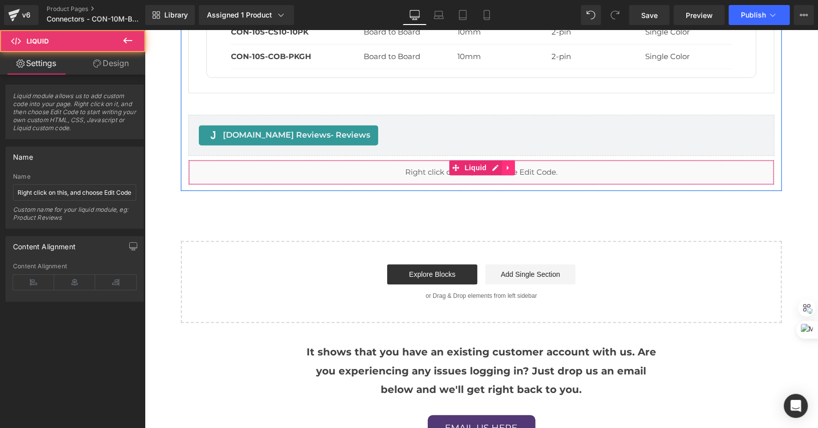
click at [501, 164] on link at bounding box center [507, 167] width 13 height 15
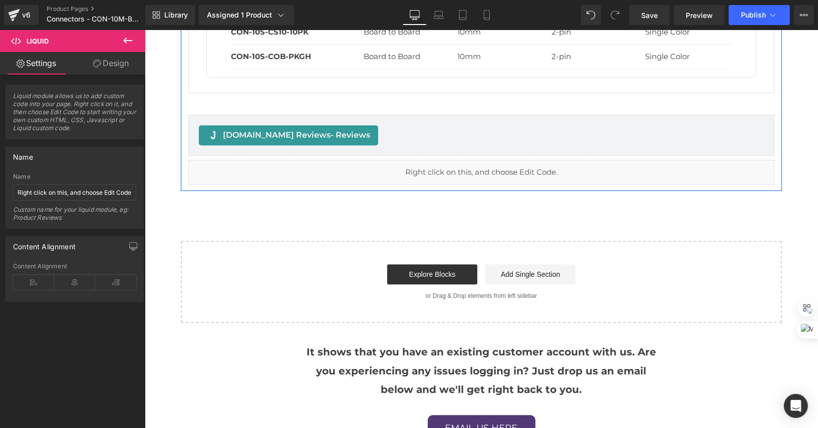
click at [473, 162] on div "Liquid" at bounding box center [481, 171] width 586 height 25
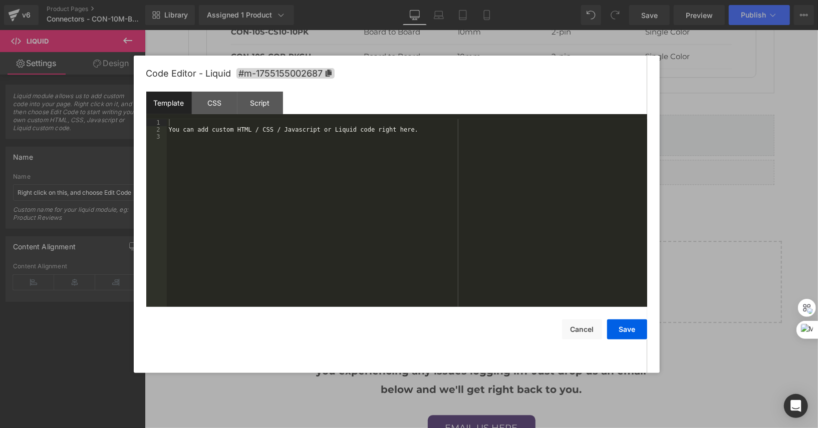
click at [467, 124] on div "You can add custom HTML / CSS / Javascript or Liquid code right here." at bounding box center [407, 220] width 480 height 202
click at [478, 135] on div "You can add custom HTML / CSS / Javascript or Liquid code right here." at bounding box center [407, 220] width 480 height 202
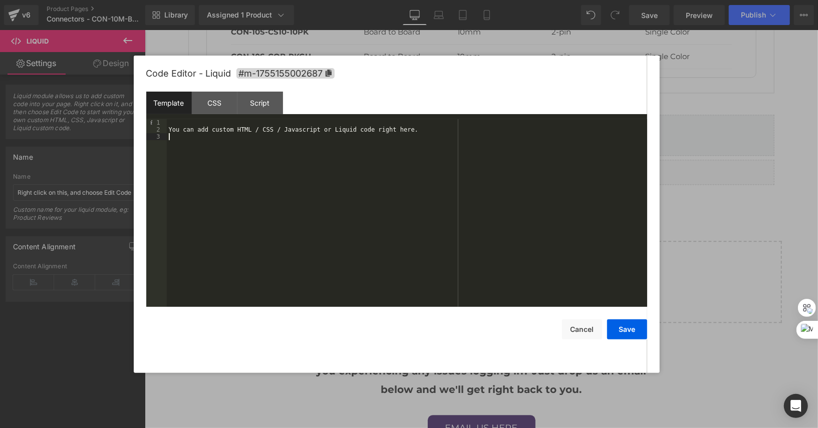
click at [478, 135] on div "You can add custom HTML / CSS / Javascript or Liquid code right here." at bounding box center [407, 220] width 480 height 202
click at [481, 130] on div "You can add custom HTML / CSS / Javascript or Liquid code right here." at bounding box center [407, 220] width 480 height 202
click at [635, 334] on button "Save" at bounding box center [627, 329] width 40 height 20
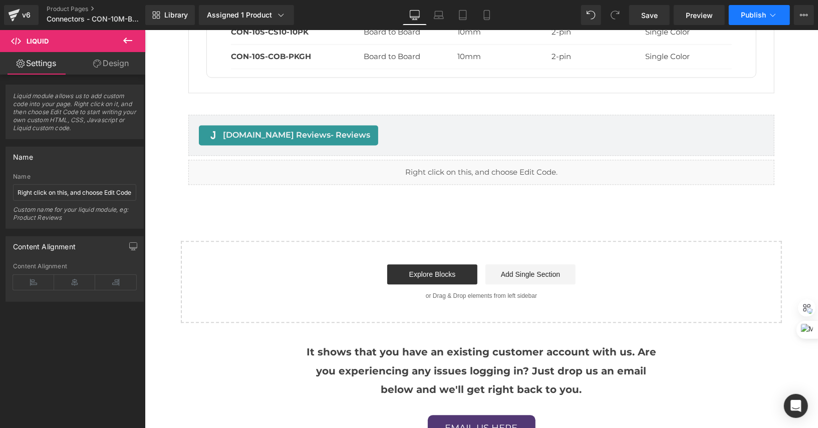
click at [773, 17] on icon at bounding box center [773, 15] width 10 height 10
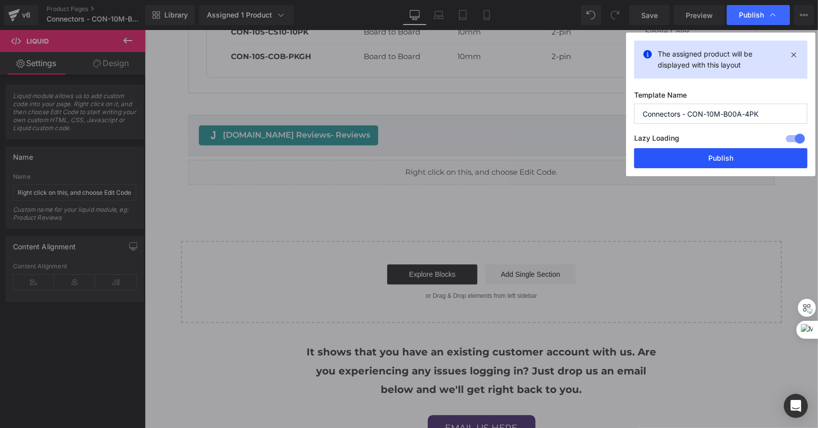
click at [713, 155] on button "Publish" at bounding box center [720, 158] width 173 height 20
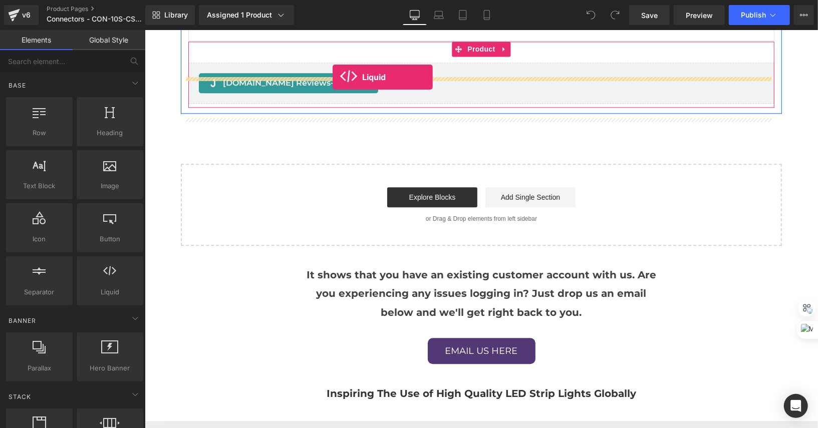
scroll to position [1473, 0]
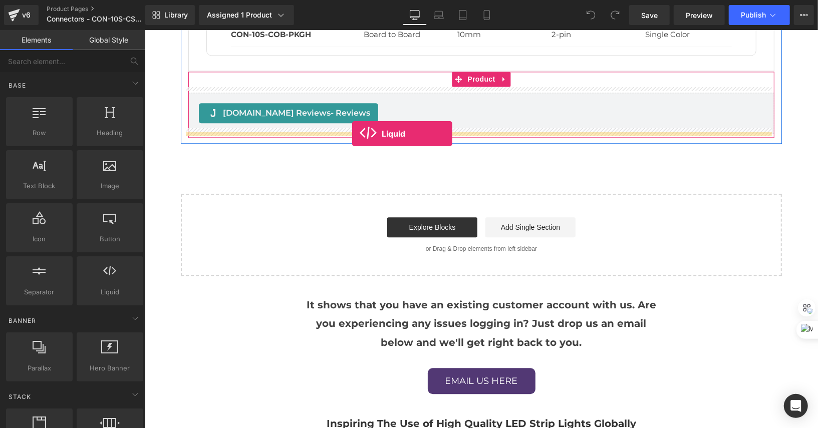
drag, startPoint x: 248, startPoint y: 296, endPoint x: 351, endPoint y: 133, distance: 192.7
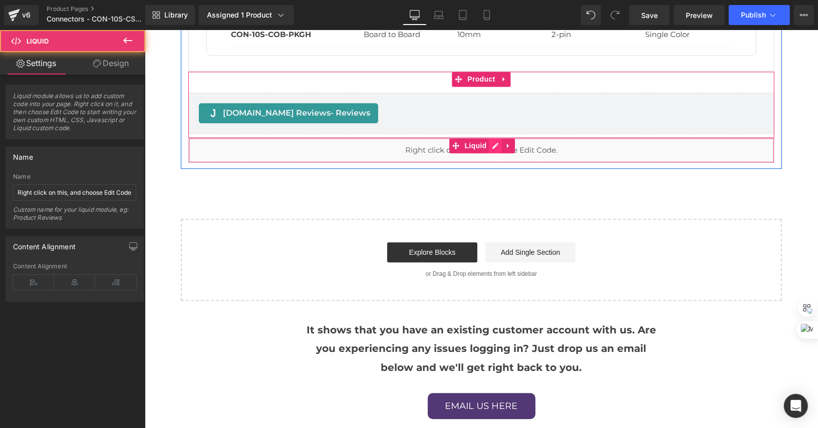
click at [491, 142] on div "Liquid" at bounding box center [481, 149] width 586 height 25
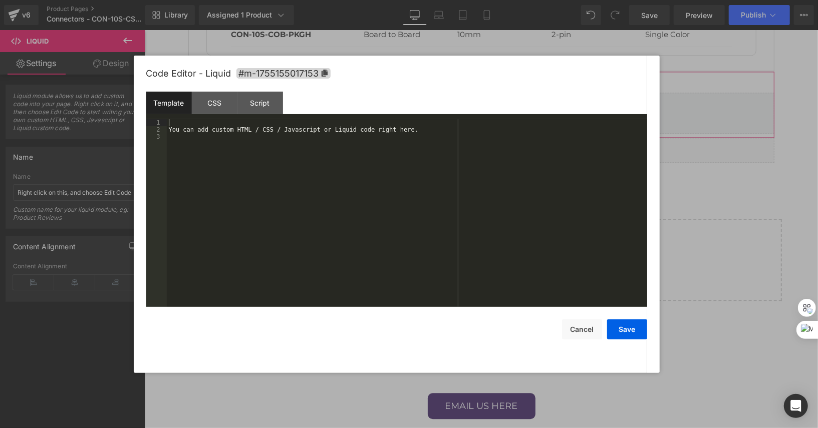
click at [482, 124] on div "You can add custom HTML / CSS / Javascript or Liquid code right here." at bounding box center [407, 220] width 480 height 202
click at [482, 126] on div "You can add custom HTML / CSS / Javascript or Liquid code right here." at bounding box center [407, 220] width 480 height 202
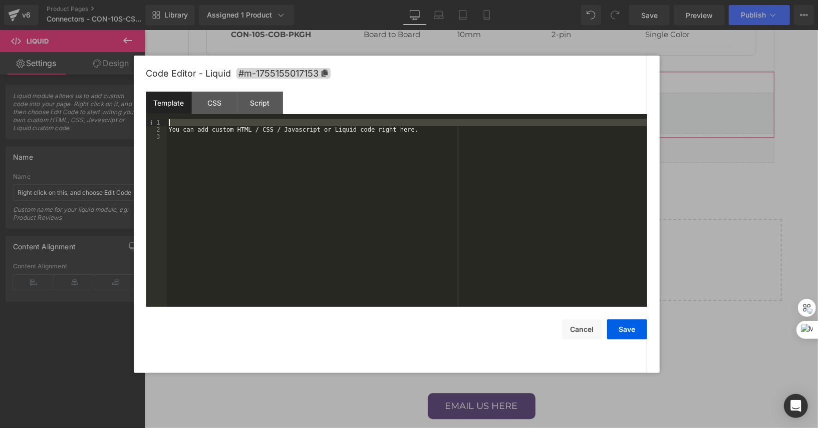
click at [482, 126] on div "You can add custom HTML / CSS / Javascript or Liquid code right here." at bounding box center [407, 220] width 480 height 202
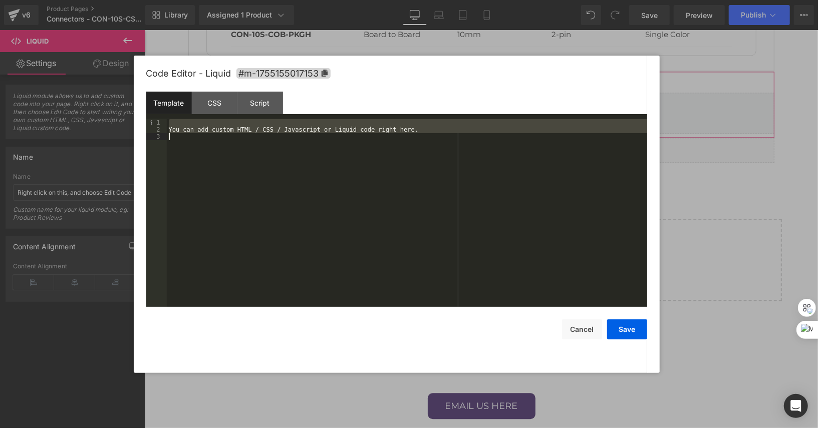
click at [488, 135] on div "You can add custom HTML / CSS / Javascript or Liquid code right here." at bounding box center [407, 220] width 480 height 202
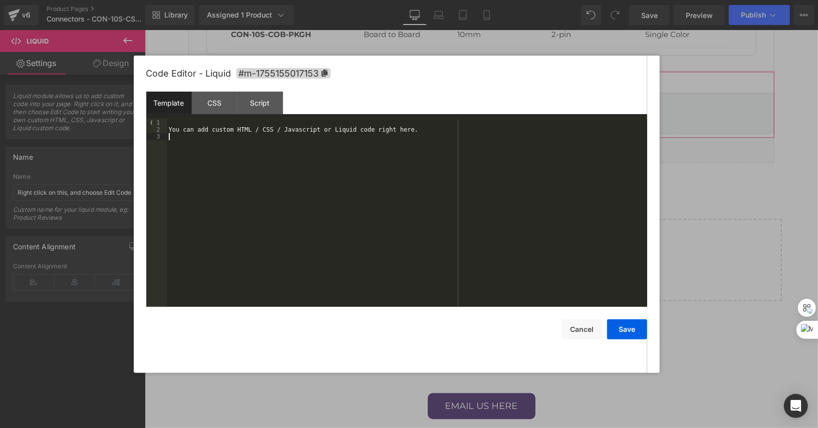
click at [488, 135] on div "You can add custom HTML / CSS / Javascript or Liquid code right here." at bounding box center [407, 220] width 480 height 202
click at [487, 132] on div "You can add custom HTML / CSS / Javascript or Liquid code right here." at bounding box center [407, 220] width 480 height 202
click at [621, 328] on button "Save" at bounding box center [627, 329] width 40 height 20
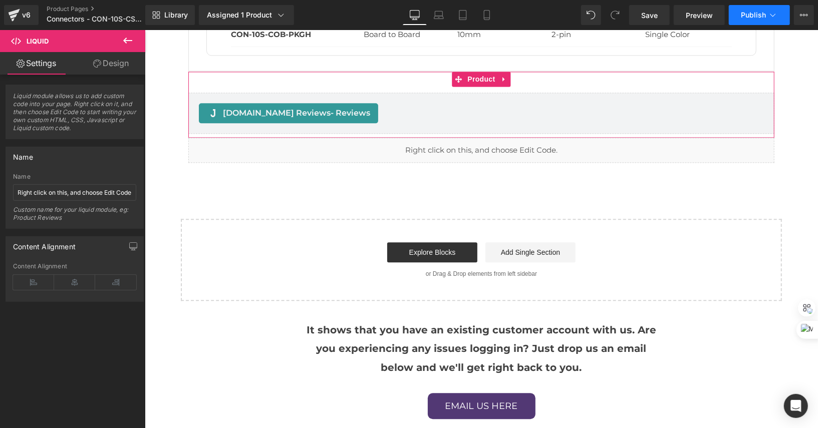
click at [765, 18] on span "Publish" at bounding box center [753, 15] width 25 height 8
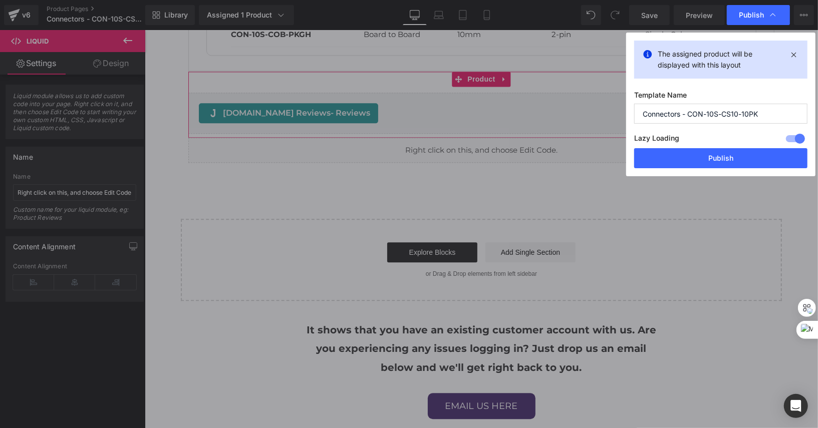
click at [721, 171] on div "The assigned product will be displayed with this layout Template Name Connector…" at bounding box center [720, 105] width 189 height 144
click at [726, 154] on button "Publish" at bounding box center [720, 158] width 173 height 20
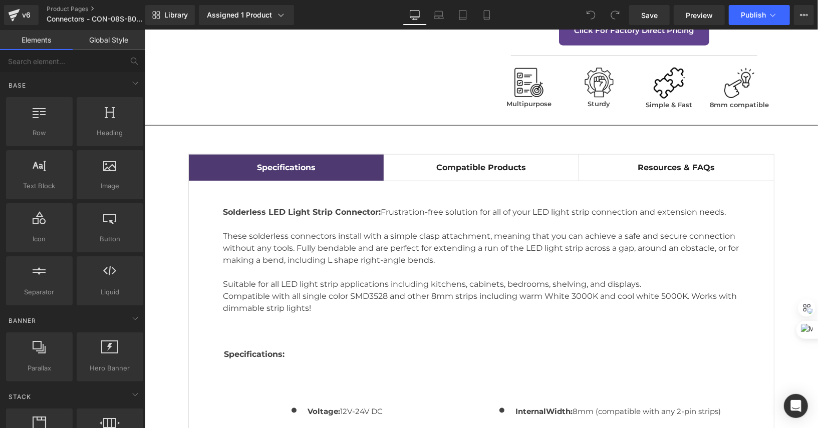
scroll to position [1311, 0]
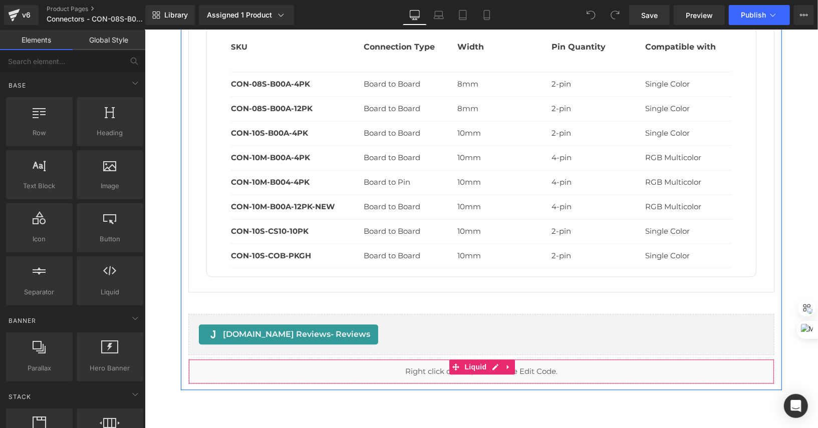
click at [490, 364] on div "Liquid" at bounding box center [481, 371] width 586 height 25
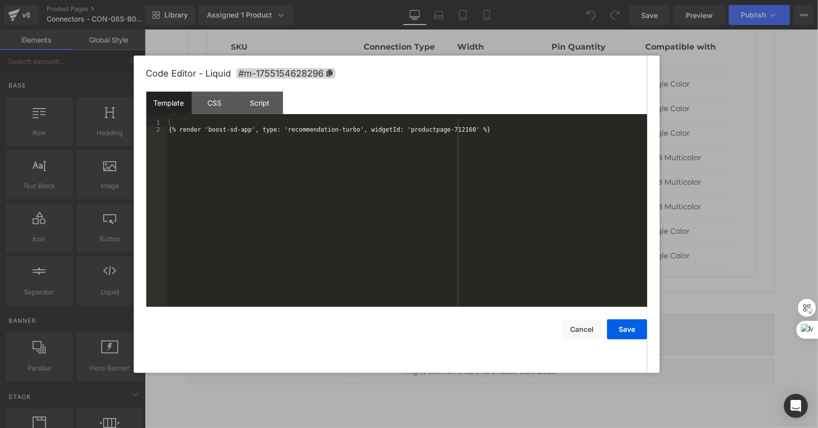
click at [476, 132] on div "{% render 'boost-sd-app', type: 'recommendation-turbo', widgetId: 'productpage-…" at bounding box center [407, 220] width 480 height 202
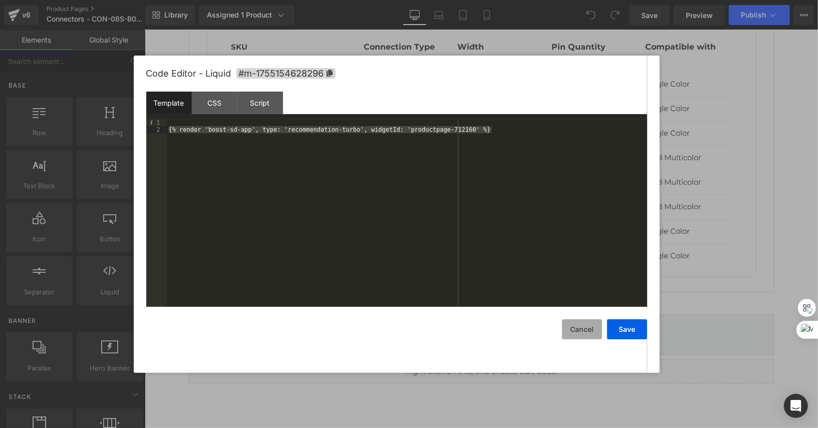
click at [573, 330] on button "Cancel" at bounding box center [582, 329] width 40 height 20
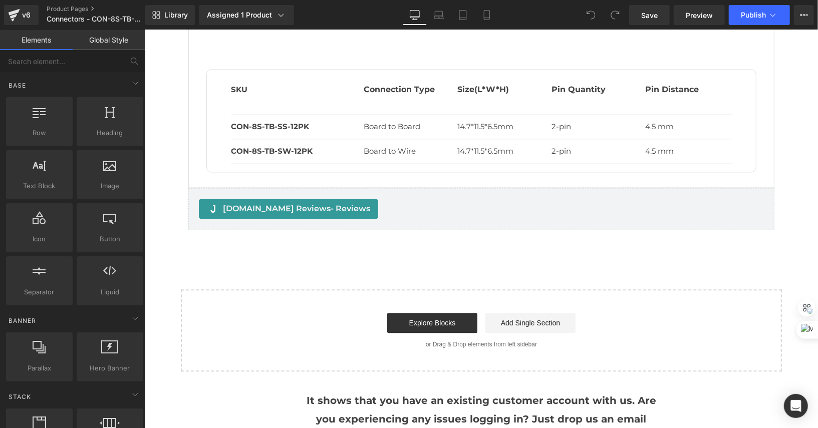
scroll to position [1343, 0]
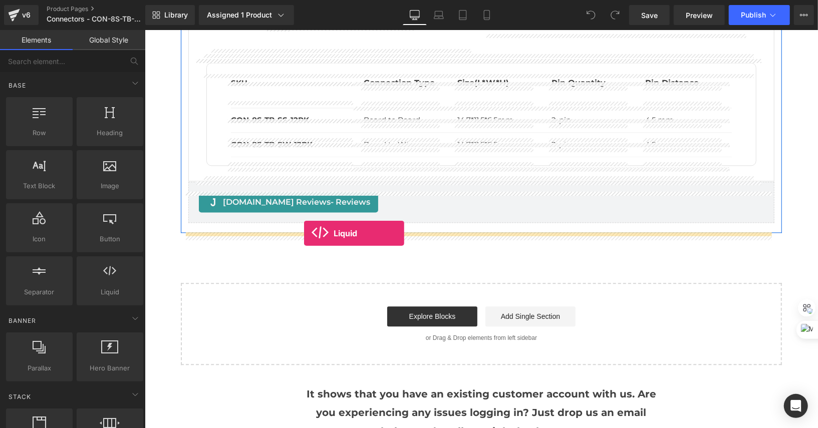
drag, startPoint x: 279, startPoint y: 311, endPoint x: 303, endPoint y: 233, distance: 81.7
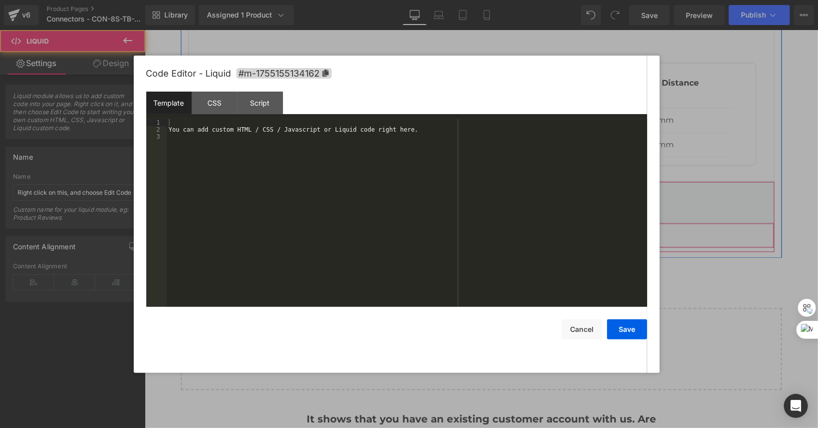
click at [491, 247] on div "Liquid" at bounding box center [481, 234] width 586 height 25
click at [511, 126] on div "You can add custom HTML / CSS / Javascript or Liquid code right here." at bounding box center [407, 220] width 480 height 202
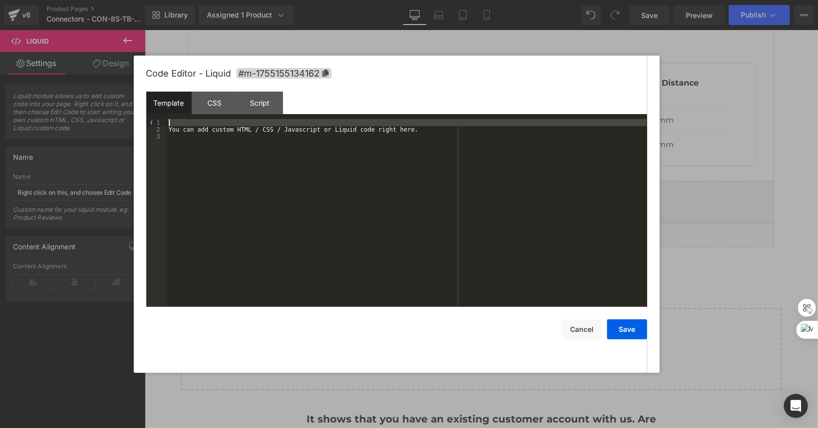
click at [511, 126] on div "You can add custom HTML / CSS / Javascript or Liquid code right here." at bounding box center [407, 220] width 480 height 202
click at [536, 127] on div "{% render 'boost-sd-app', type: 'recommendation-turbo', widgetId: 'productpage-…" at bounding box center [407, 223] width 480 height 209
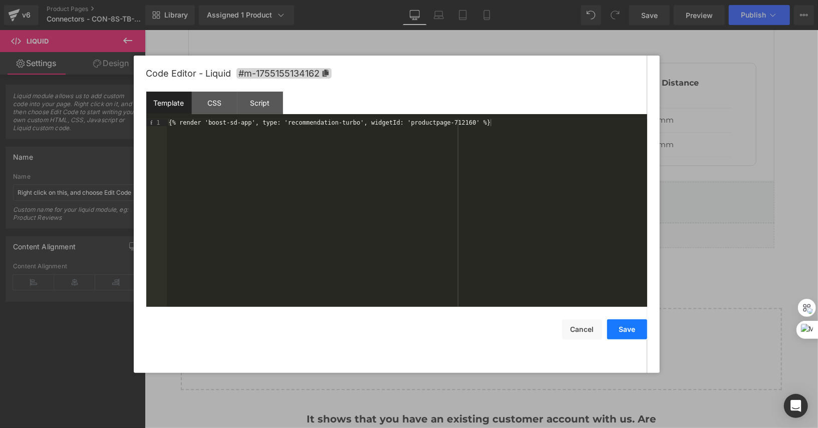
click at [633, 336] on button "Save" at bounding box center [627, 329] width 40 height 20
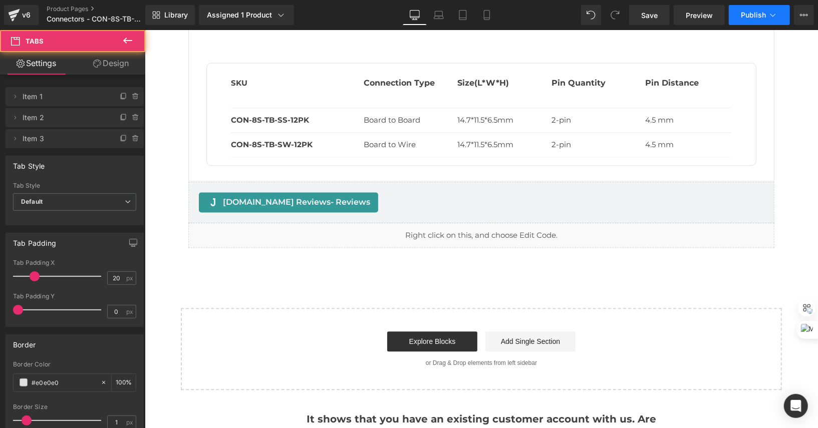
click at [763, 6] on button "Publish" at bounding box center [759, 15] width 61 height 20
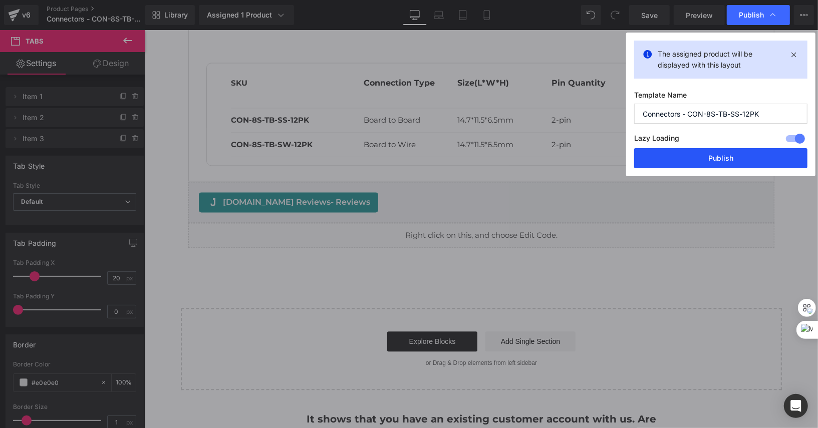
click at [681, 154] on button "Publish" at bounding box center [720, 158] width 173 height 20
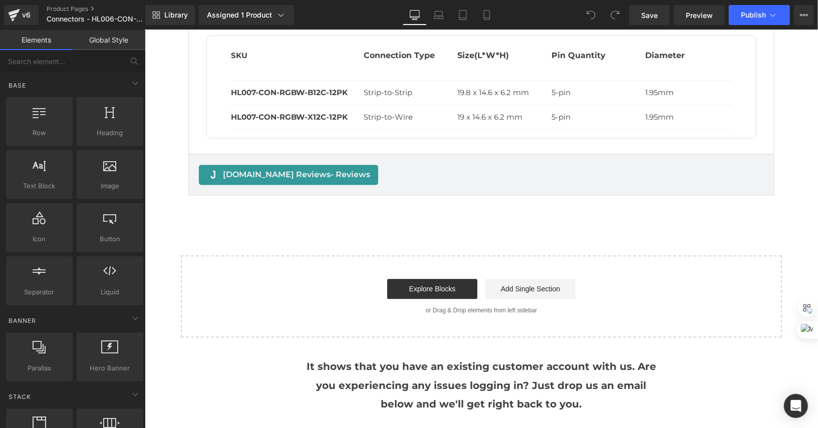
scroll to position [1340, 0]
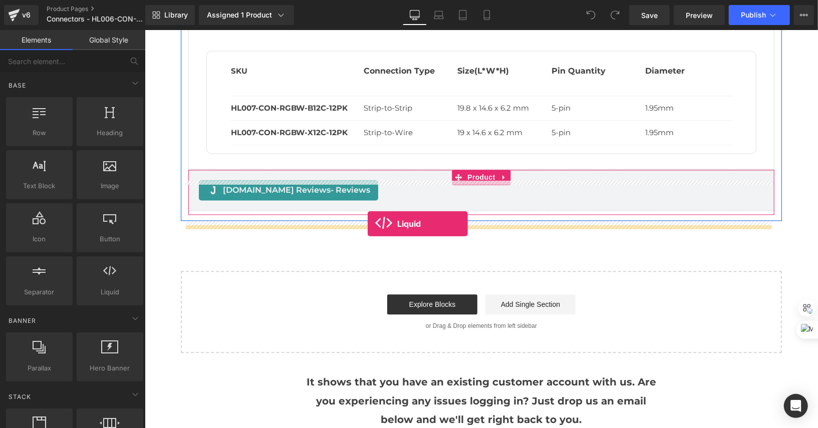
drag, startPoint x: 263, startPoint y: 314, endPoint x: 367, endPoint y: 223, distance: 138.4
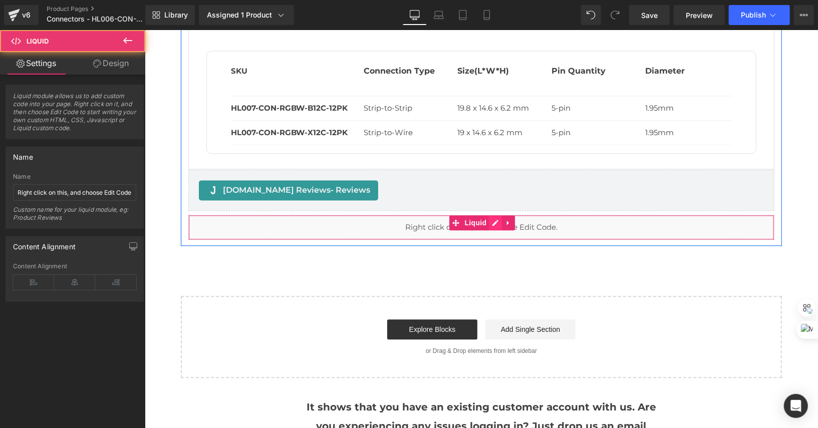
click at [488, 230] on div "Liquid" at bounding box center [481, 226] width 586 height 25
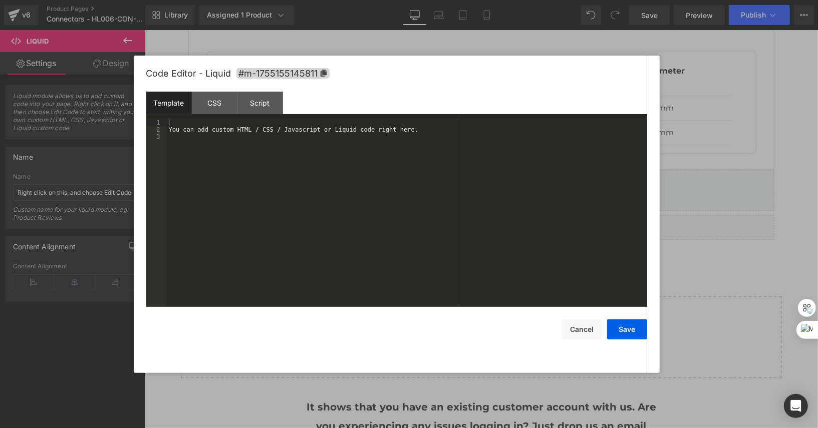
click at [480, 132] on div "You can add custom HTML / CSS / Javascript or Liquid code right here." at bounding box center [407, 220] width 480 height 202
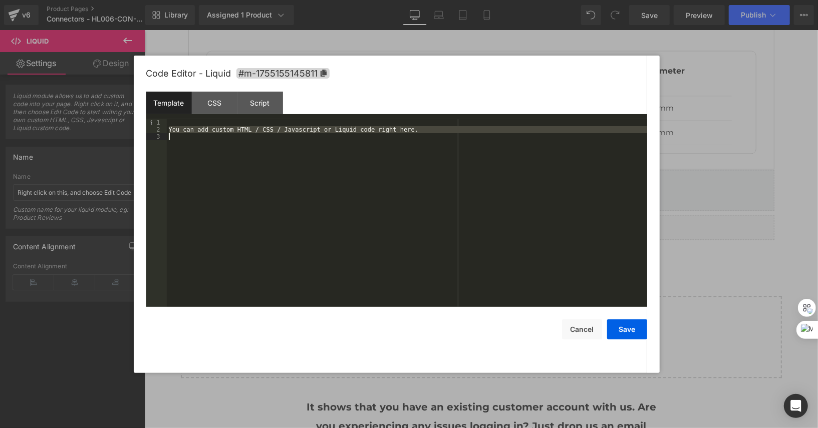
click at [480, 132] on div "You can add custom HTML / CSS / Javascript or Liquid code right here." at bounding box center [407, 220] width 480 height 202
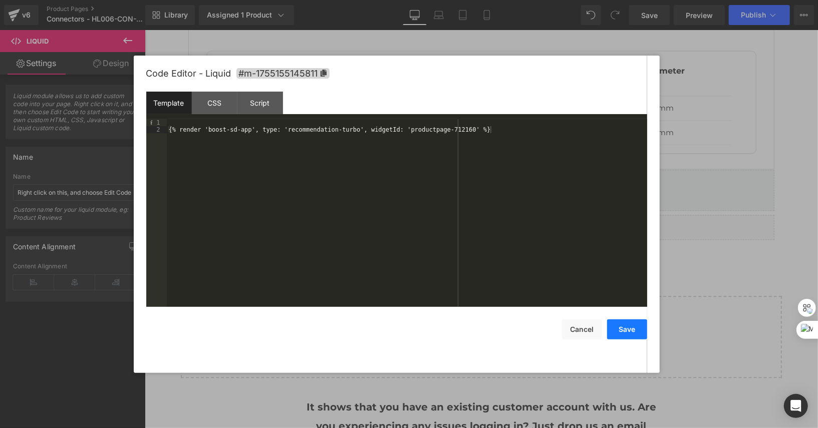
click at [631, 324] on button "Save" at bounding box center [627, 329] width 40 height 20
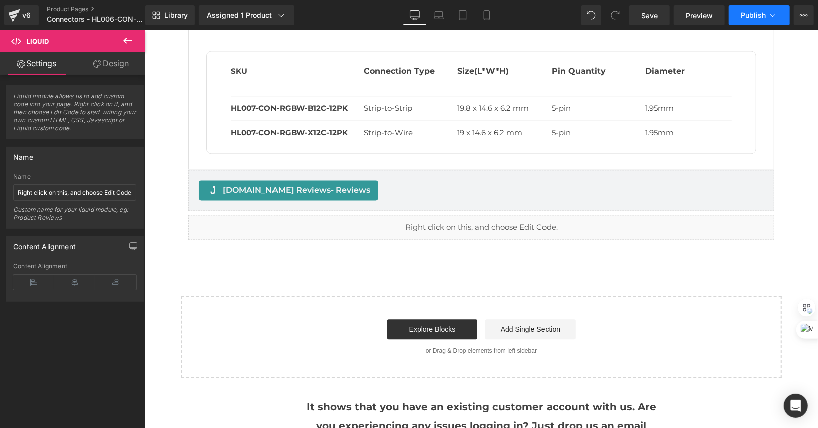
click at [756, 25] on button "Publish" at bounding box center [759, 15] width 61 height 20
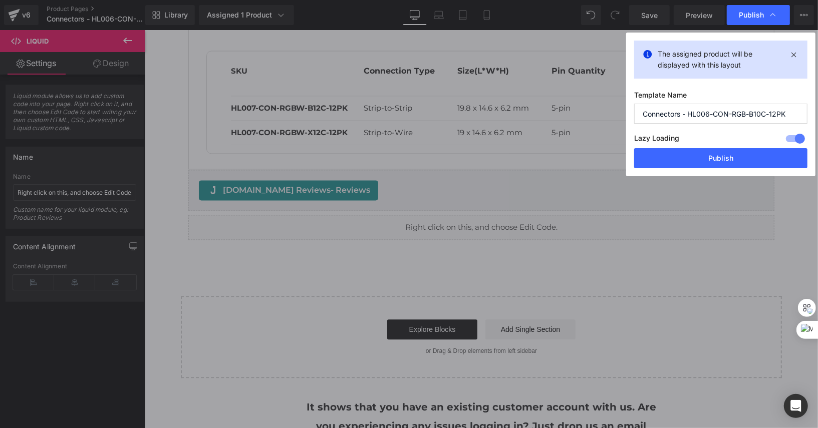
click at [688, 147] on div "Lazy Loading Build Upgrade plan to unlock" at bounding box center [720, 140] width 173 height 17
click at [689, 157] on button "Publish" at bounding box center [720, 158] width 173 height 20
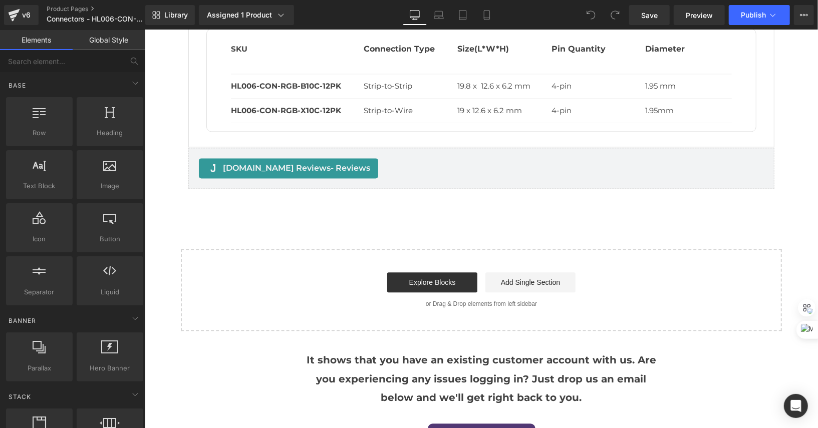
scroll to position [1358, 0]
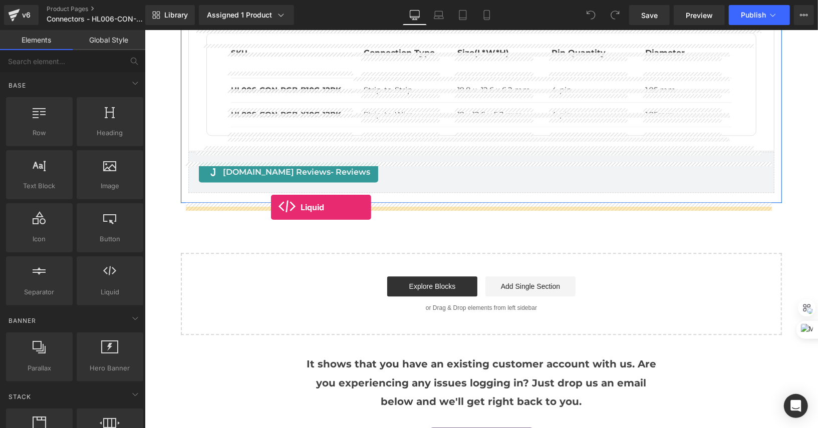
drag, startPoint x: 261, startPoint y: 295, endPoint x: 270, endPoint y: 207, distance: 88.6
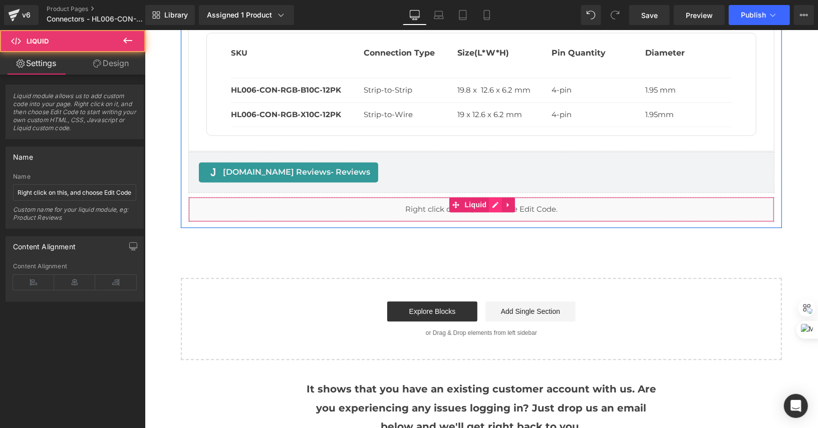
click at [493, 216] on div "Liquid" at bounding box center [481, 208] width 586 height 25
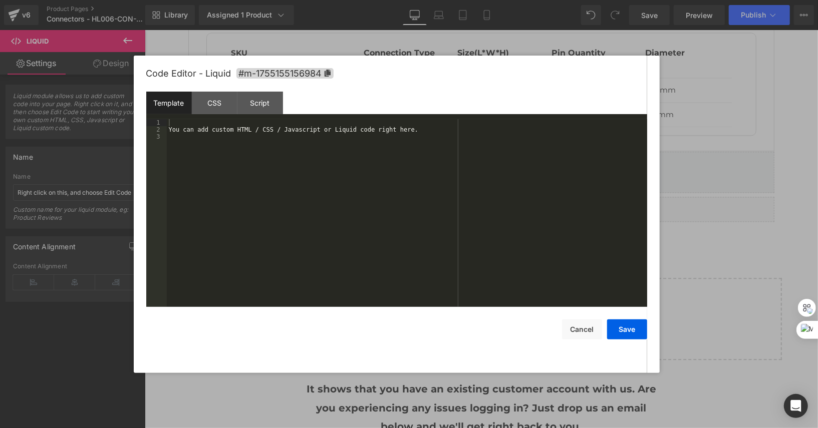
click at [481, 130] on div "You can add custom HTML / CSS / Javascript or Liquid code right here." at bounding box center [407, 220] width 480 height 202
click at [622, 330] on button "Save" at bounding box center [627, 329] width 40 height 20
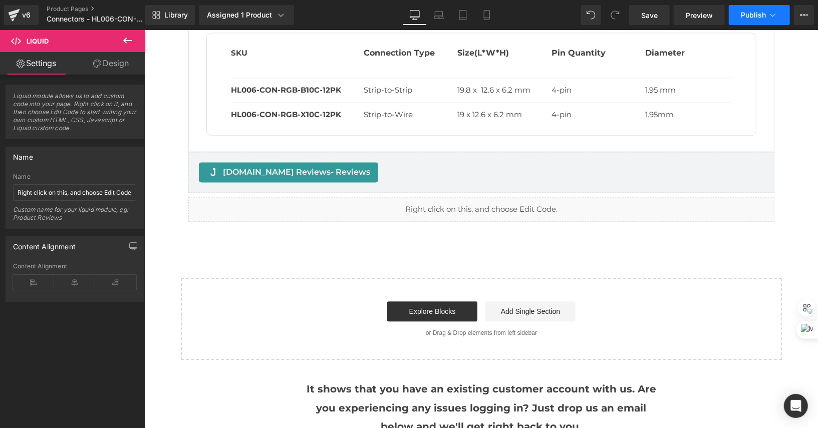
click at [771, 15] on icon at bounding box center [773, 15] width 6 height 3
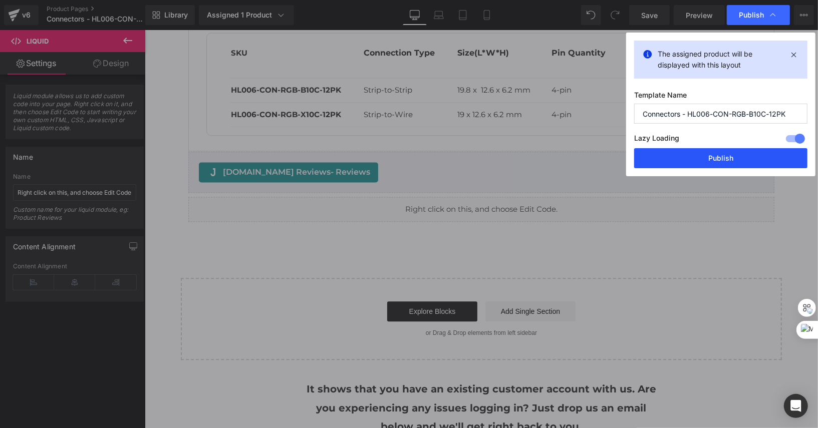
drag, startPoint x: 705, startPoint y: 154, endPoint x: 405, endPoint y: 61, distance: 314.5
click at [705, 154] on button "Publish" at bounding box center [720, 158] width 173 height 20
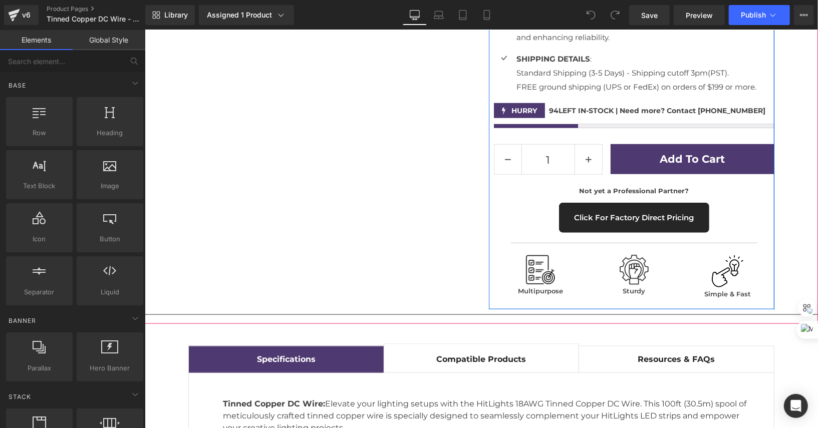
scroll to position [1078, 0]
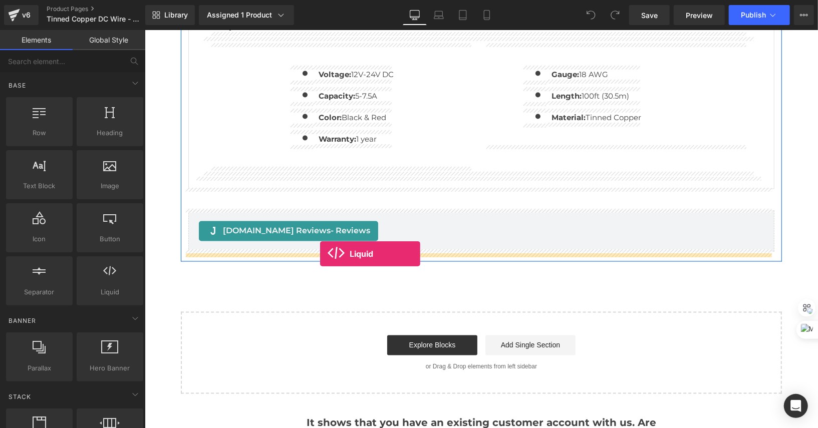
drag, startPoint x: 250, startPoint y: 322, endPoint x: 319, endPoint y: 253, distance: 97.7
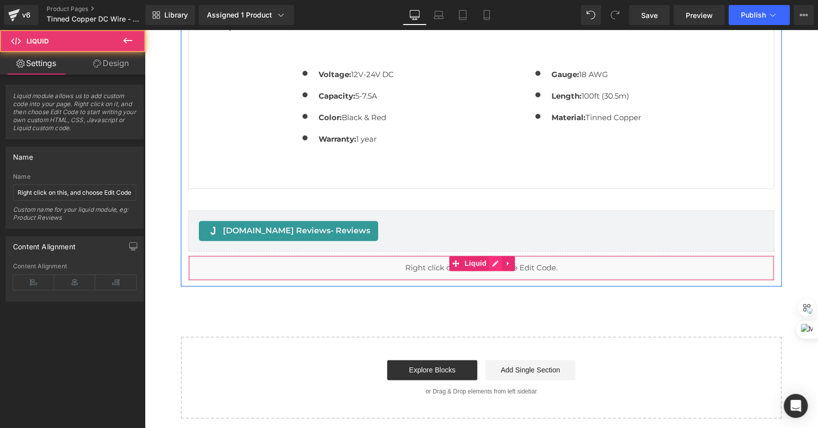
click at [491, 262] on div "Liquid" at bounding box center [481, 267] width 586 height 25
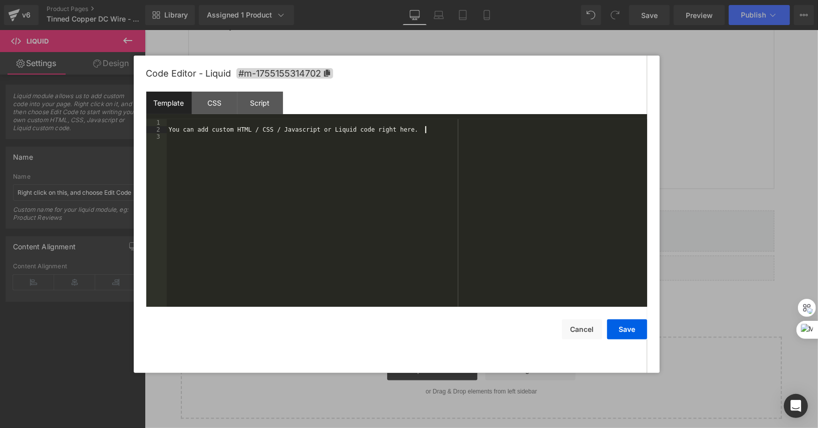
click at [463, 131] on div "You can add custom HTML / CSS / Javascript or Liquid code right here." at bounding box center [407, 220] width 480 height 202
drag, startPoint x: 632, startPoint y: 339, endPoint x: 487, endPoint y: 310, distance: 147.7
click at [632, 339] on button "Save" at bounding box center [627, 329] width 40 height 20
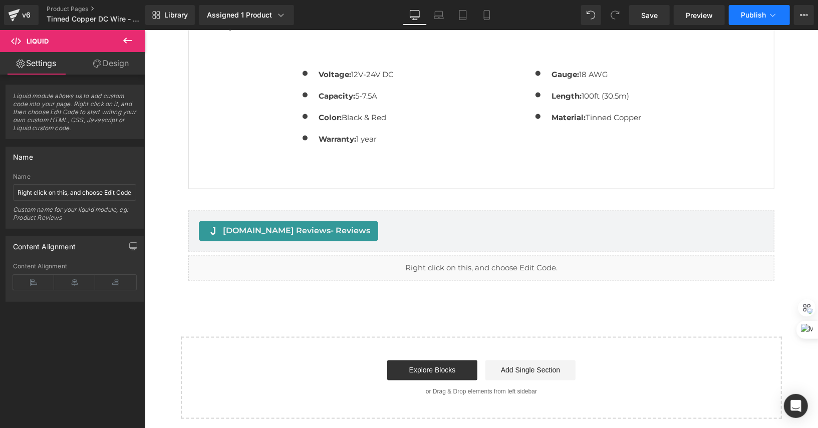
click at [770, 18] on icon at bounding box center [773, 15] width 10 height 10
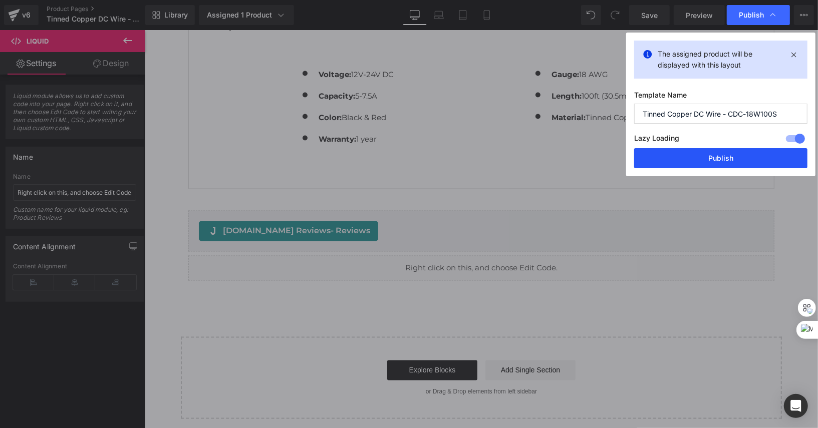
click at [729, 156] on button "Publish" at bounding box center [720, 158] width 173 height 20
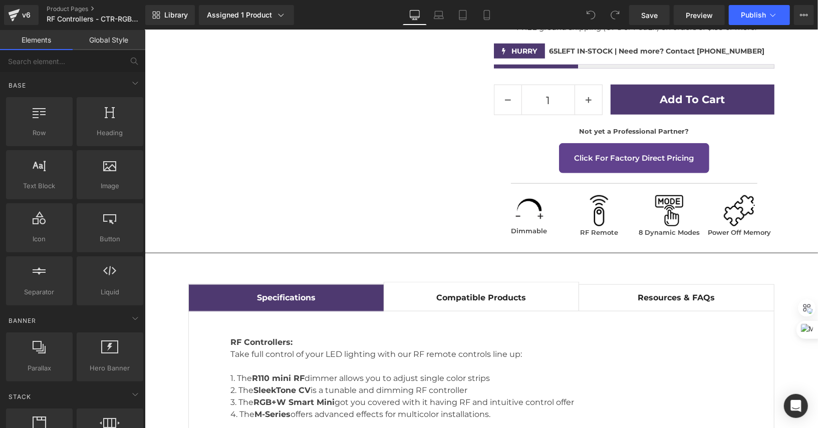
scroll to position [1117, 0]
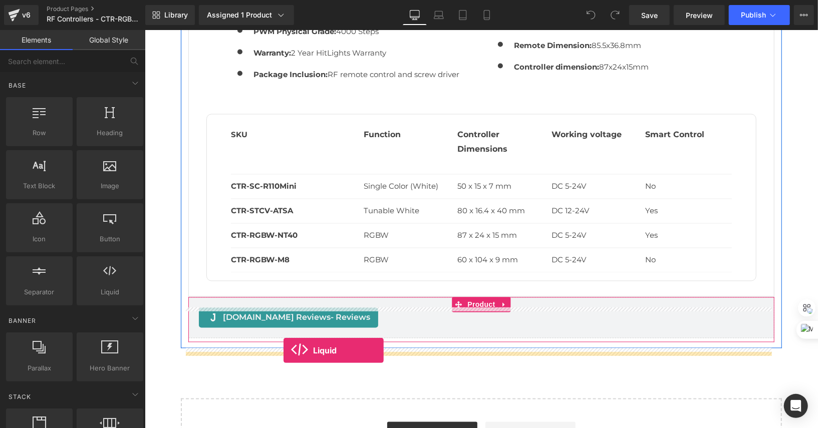
drag, startPoint x: 254, startPoint y: 321, endPoint x: 283, endPoint y: 350, distance: 41.4
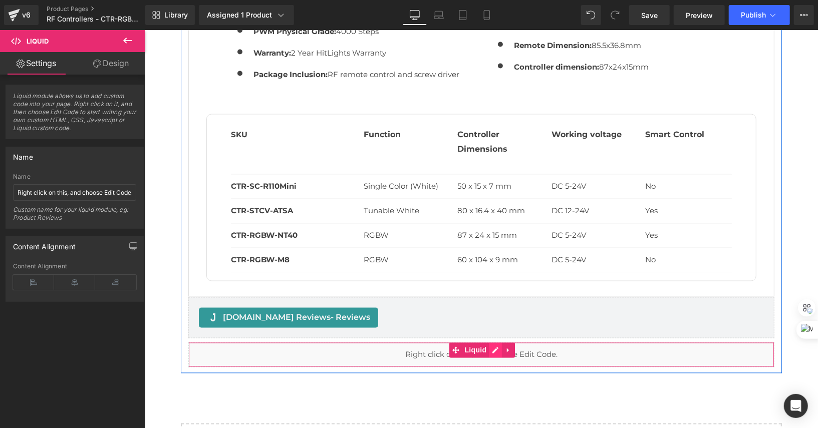
click at [488, 361] on div "Liquid" at bounding box center [481, 354] width 586 height 25
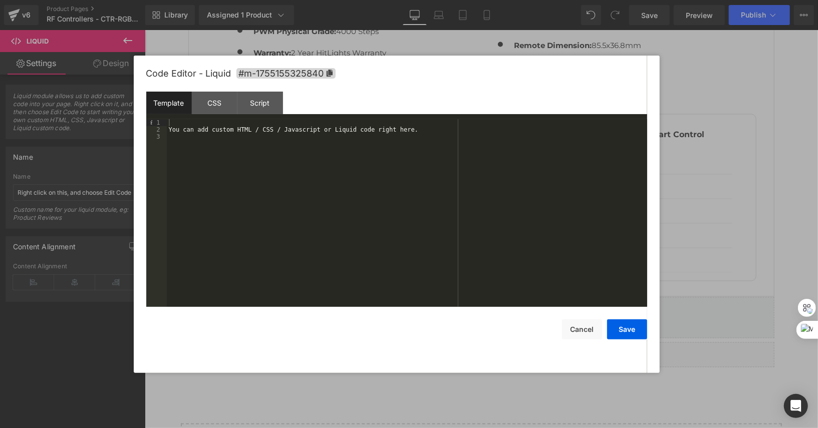
click at [461, 137] on div "You can add custom HTML / CSS / Javascript or Liquid code right here." at bounding box center [407, 220] width 480 height 202
click at [467, 132] on div "You can add custom HTML / CSS / Javascript or Liquid code right here." at bounding box center [407, 220] width 480 height 202
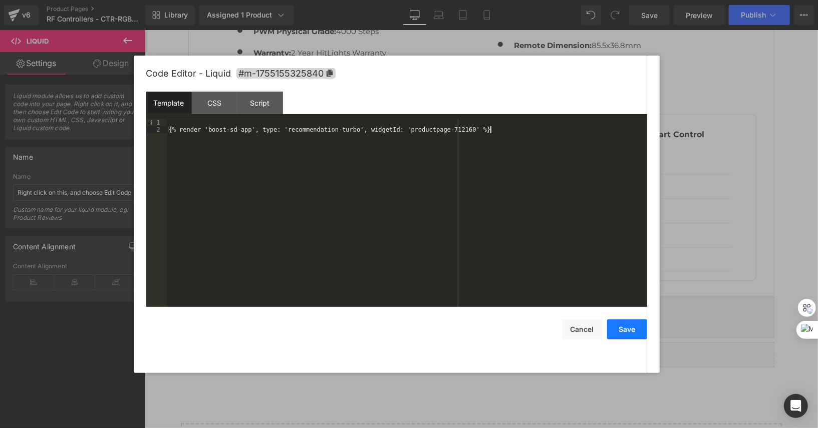
click at [634, 334] on button "Save" at bounding box center [627, 329] width 40 height 20
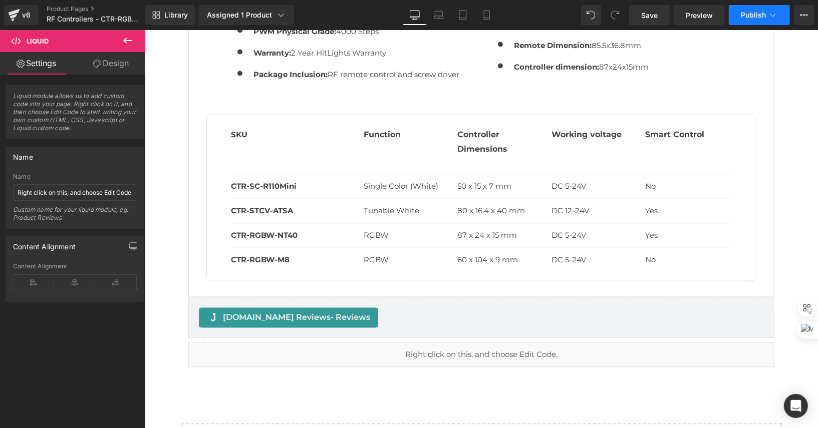
click at [762, 15] on span "Publish" at bounding box center [753, 15] width 25 height 8
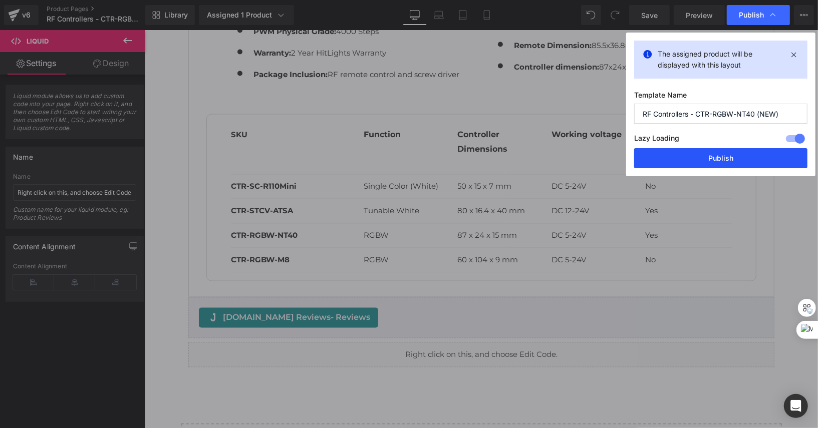
click at [718, 154] on button "Publish" at bounding box center [720, 158] width 173 height 20
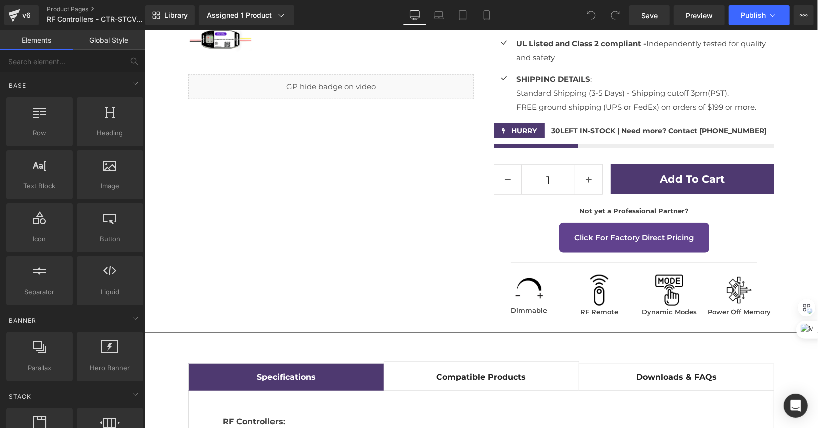
scroll to position [1307, 0]
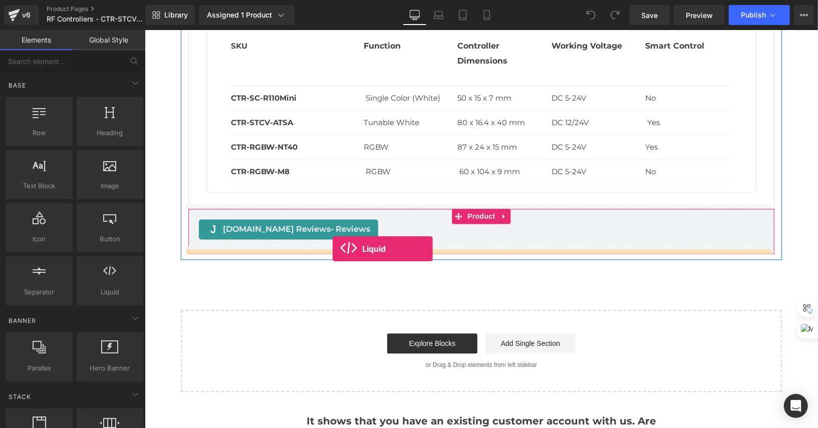
drag, startPoint x: 244, startPoint y: 301, endPoint x: 332, endPoint y: 248, distance: 102.2
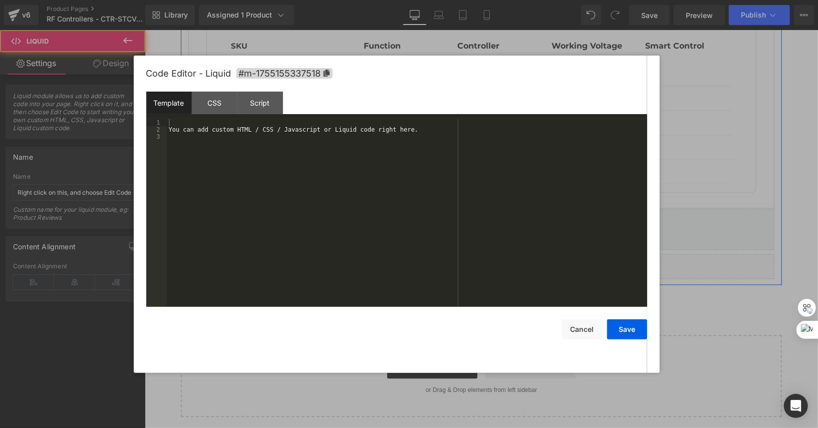
click at [494, 255] on div "Liquid" at bounding box center [481, 265] width 586 height 25
click at [489, 135] on div "You can add custom HTML / CSS / Javascript or Liquid code right here." at bounding box center [407, 220] width 480 height 202
click at [495, 130] on div "You can add custom HTML / CSS / Javascript or Liquid code right here." at bounding box center [407, 220] width 480 height 202
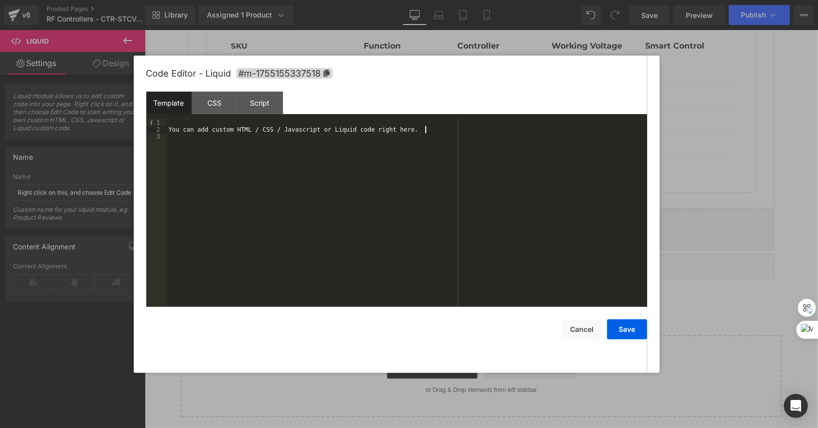
click at [495, 130] on div "You can add custom HTML / CSS / Javascript or Liquid code right here." at bounding box center [407, 220] width 480 height 202
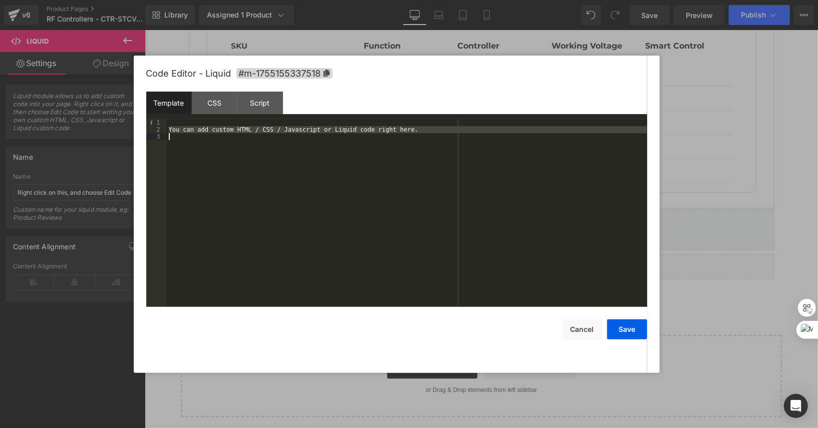
click at [495, 130] on div "You can add custom HTML / CSS / Javascript or Liquid code right here." at bounding box center [407, 220] width 480 height 202
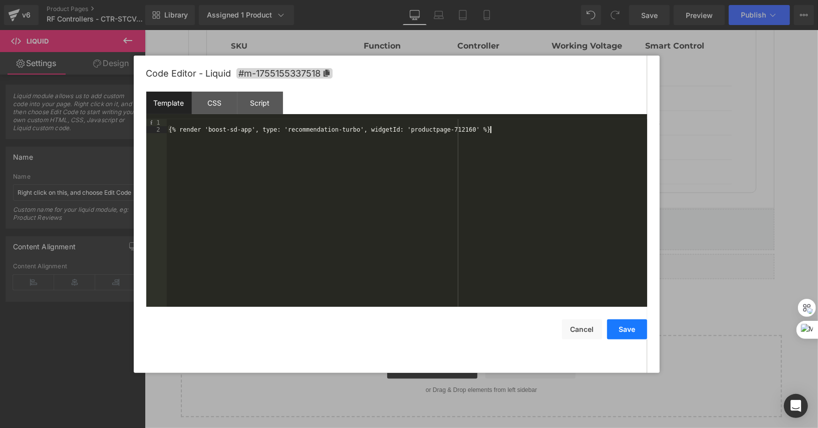
click at [631, 331] on button "Save" at bounding box center [627, 329] width 40 height 20
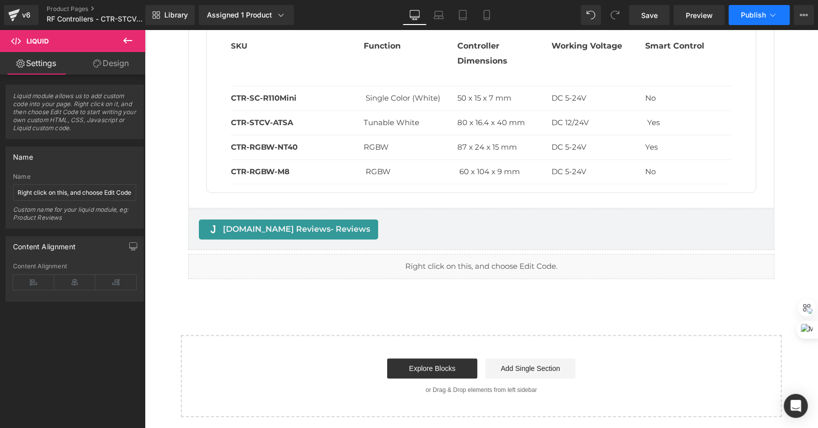
click at [770, 17] on icon at bounding box center [773, 15] width 10 height 10
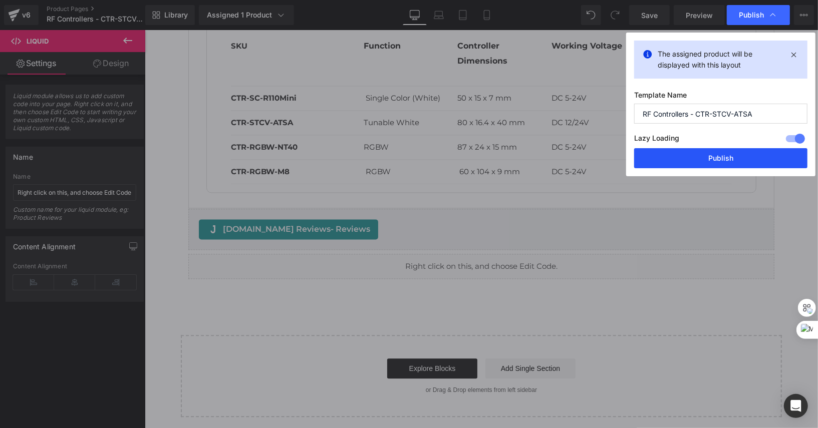
click at [729, 159] on button "Publish" at bounding box center [720, 158] width 173 height 20
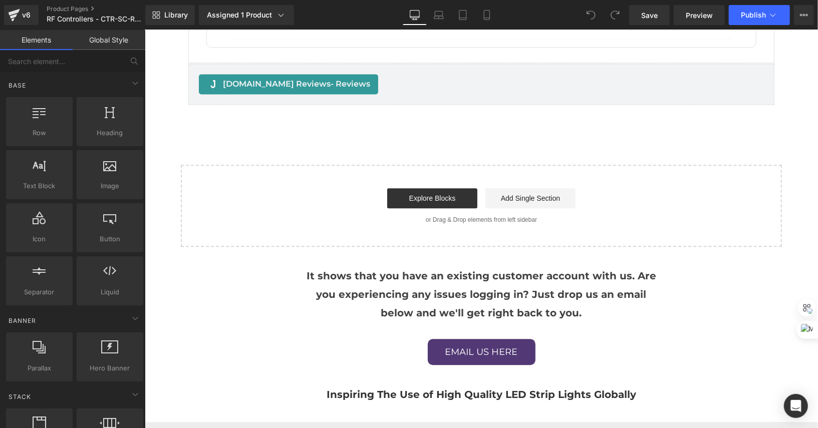
scroll to position [1390, 0]
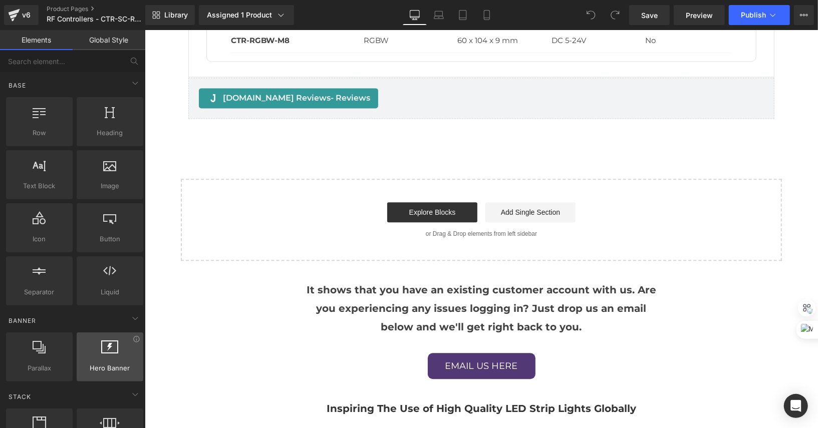
click at [108, 348] on icon at bounding box center [110, 346] width 17 height 13
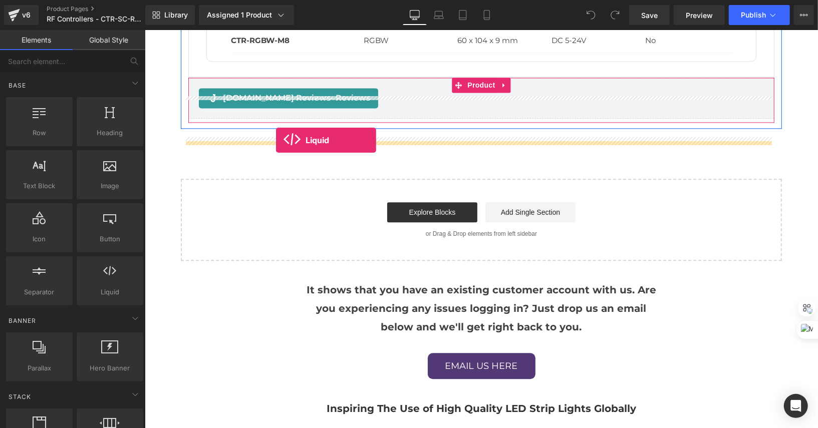
drag, startPoint x: 271, startPoint y: 312, endPoint x: 275, endPoint y: 140, distance: 172.8
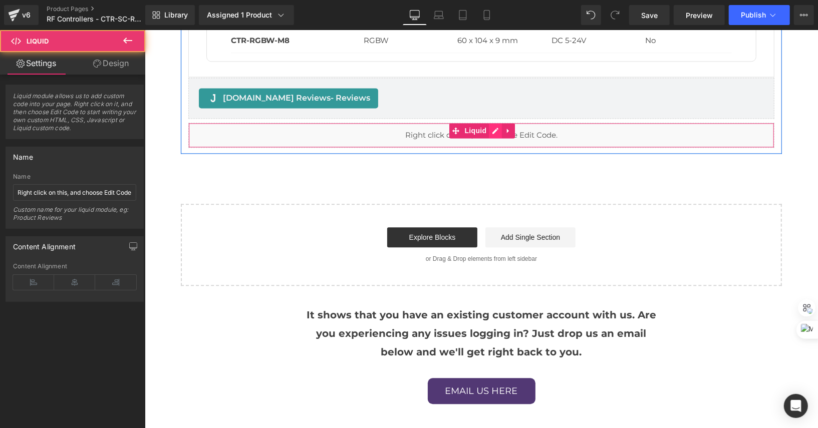
click at [493, 144] on div "Liquid" at bounding box center [481, 134] width 586 height 25
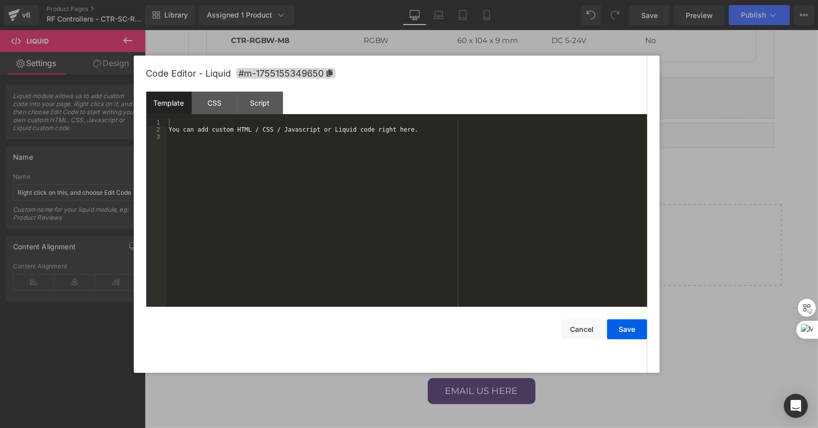
click at [502, 126] on div "You can add custom HTML / CSS / Javascript or Liquid code right here." at bounding box center [407, 220] width 480 height 202
click at [506, 132] on div "You can add custom HTML / CSS / Javascript or Liquid code right here." at bounding box center [407, 220] width 480 height 202
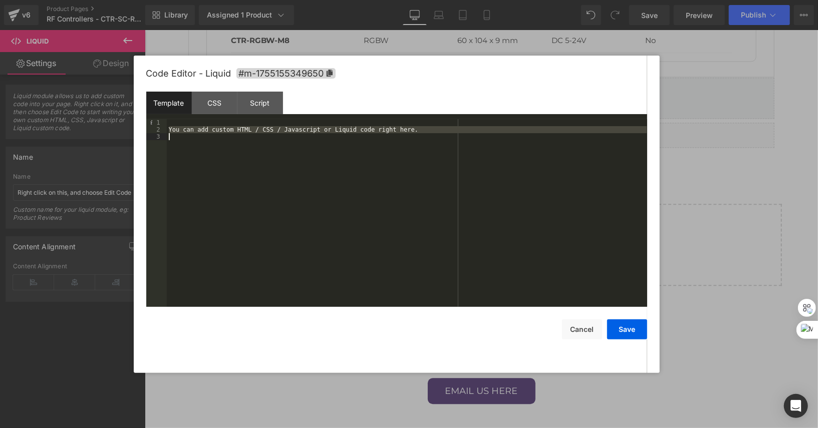
click at [506, 132] on div "You can add custom HTML / CSS / Javascript or Liquid code right here." at bounding box center [407, 220] width 480 height 202
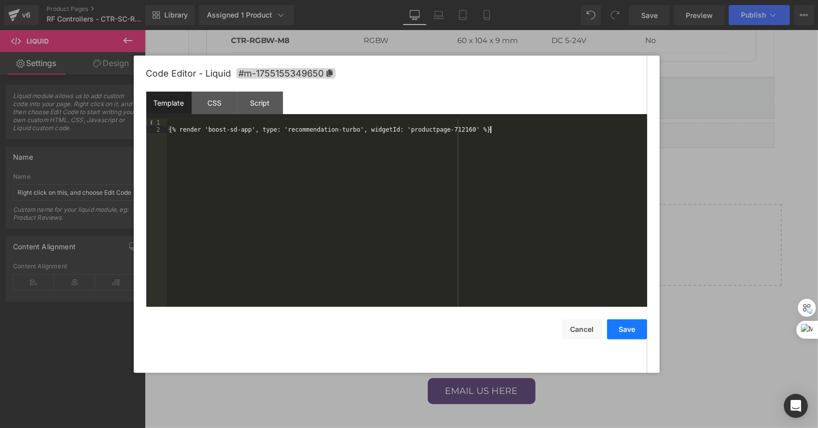
click at [628, 330] on button "Save" at bounding box center [627, 329] width 40 height 20
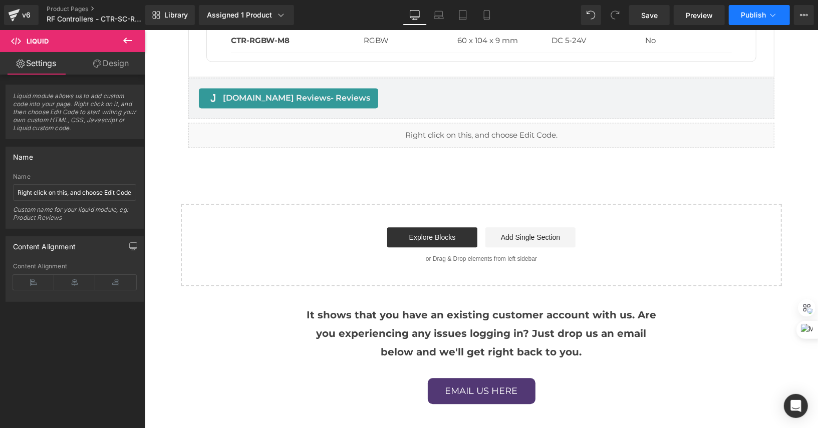
click at [751, 14] on span "Publish" at bounding box center [753, 15] width 25 height 8
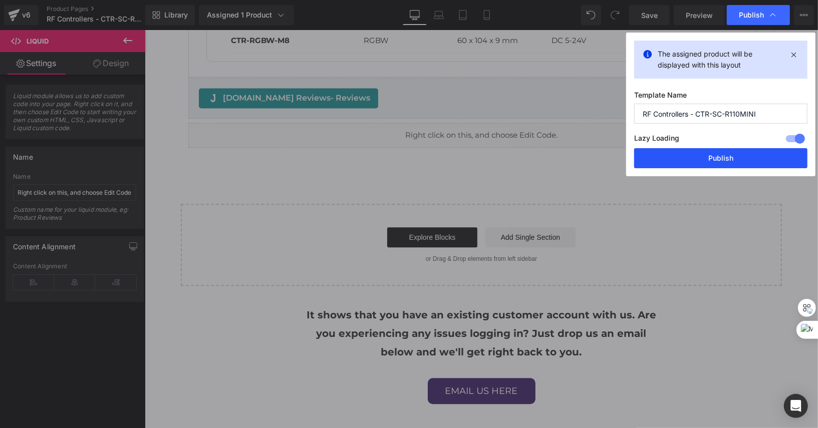
click at [711, 161] on button "Publish" at bounding box center [720, 158] width 173 height 20
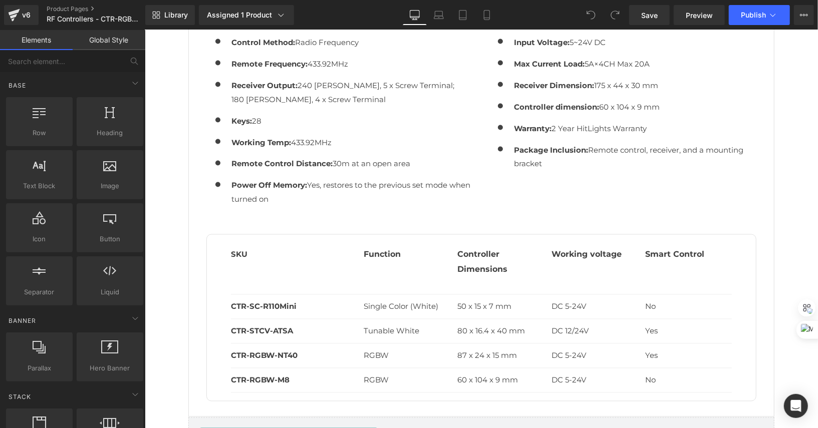
scroll to position [1322, 0]
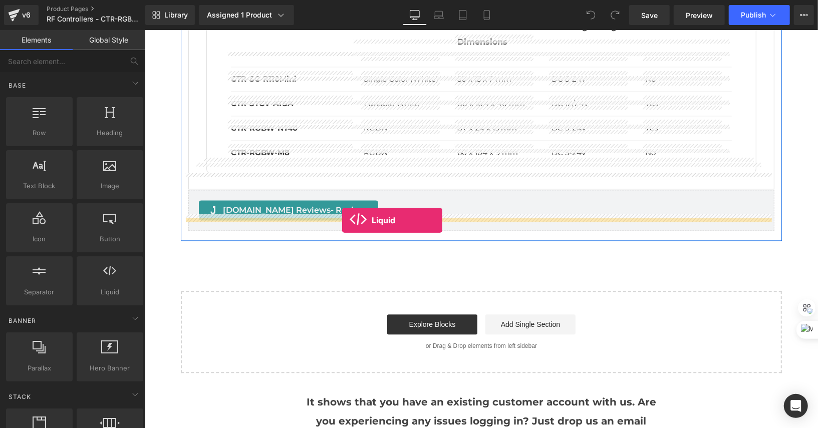
drag, startPoint x: 276, startPoint y: 310, endPoint x: 341, endPoint y: 220, distance: 111.6
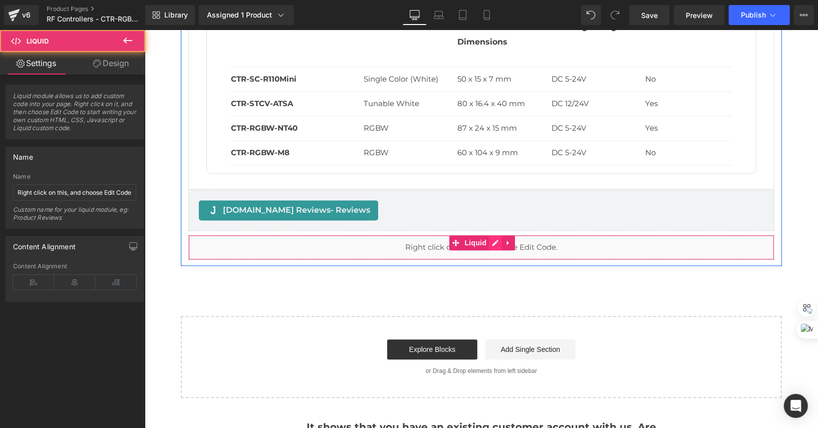
click at [487, 234] on div "Liquid" at bounding box center [481, 246] width 586 height 25
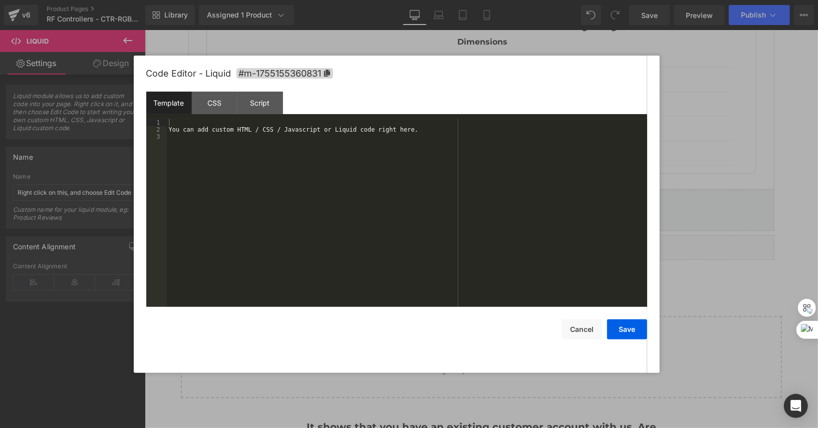
click at [469, 136] on div "You can add custom HTML / CSS / Javascript or Liquid code right here." at bounding box center [407, 220] width 480 height 202
click at [470, 135] on div "You can add custom HTML / CSS / Javascript or Liquid code right here." at bounding box center [407, 220] width 480 height 202
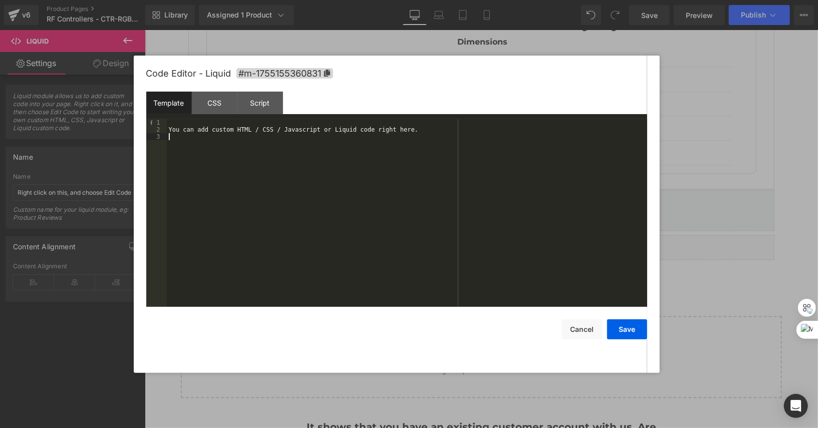
click at [471, 133] on div "You can add custom HTML / CSS / Javascript or Liquid code right here." at bounding box center [407, 220] width 480 height 202
click at [632, 326] on button "Save" at bounding box center [627, 329] width 40 height 20
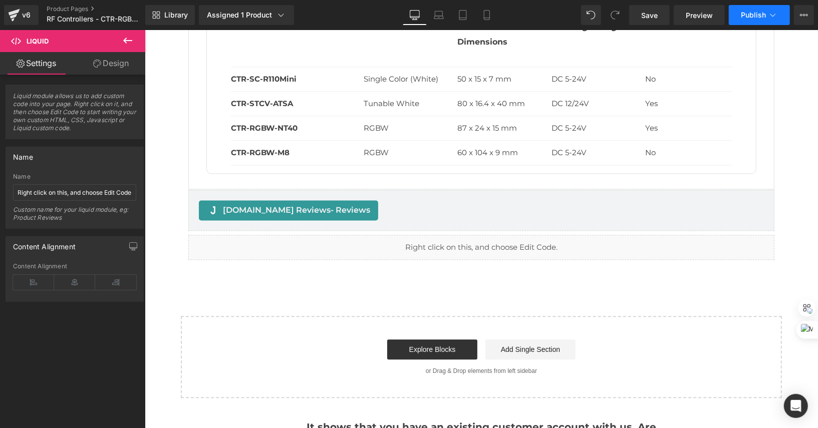
click at [772, 15] on icon at bounding box center [773, 15] width 6 height 3
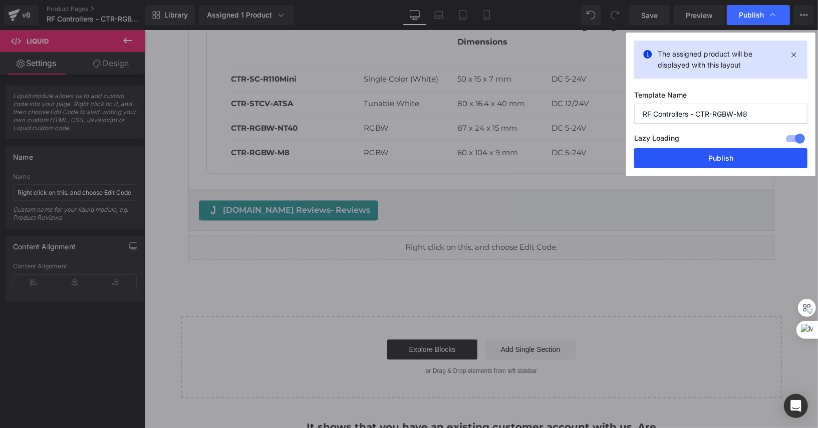
click at [728, 160] on button "Publish" at bounding box center [720, 158] width 173 height 20
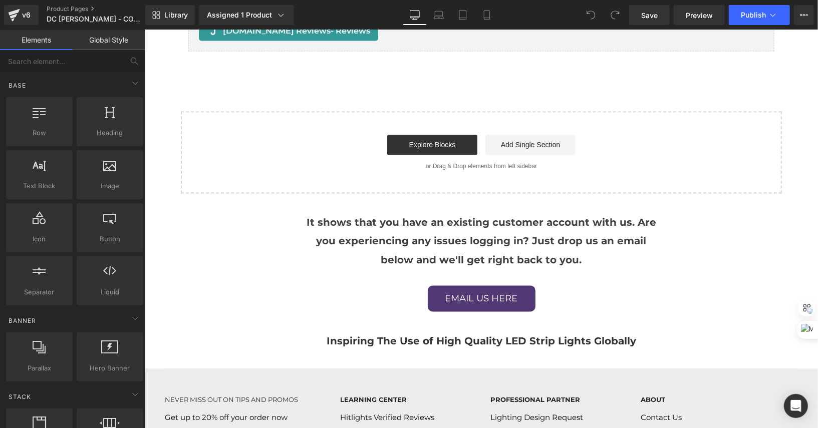
scroll to position [1081, 0]
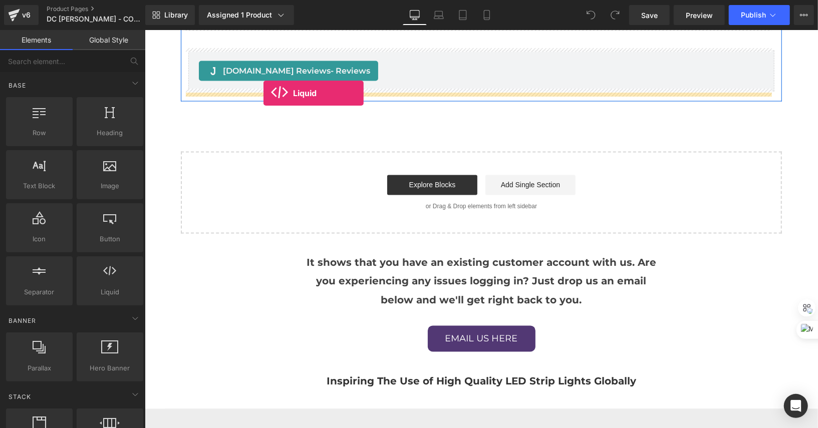
drag, startPoint x: 147, startPoint y: 215, endPoint x: 263, endPoint y: 93, distance: 168.6
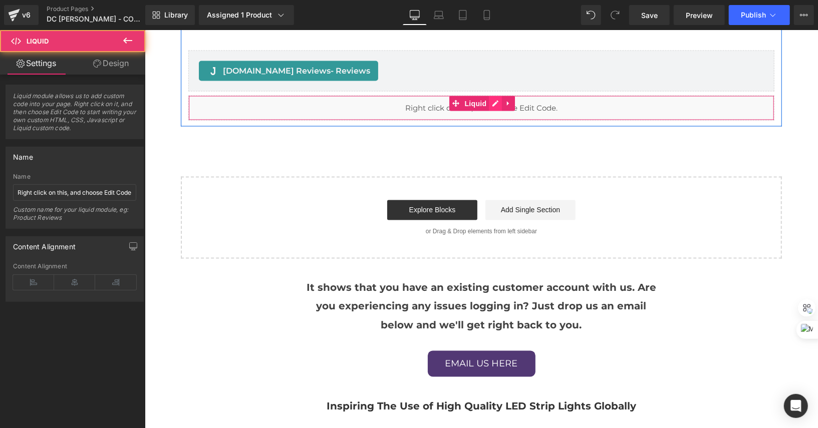
click at [492, 100] on div "Liquid" at bounding box center [481, 107] width 586 height 25
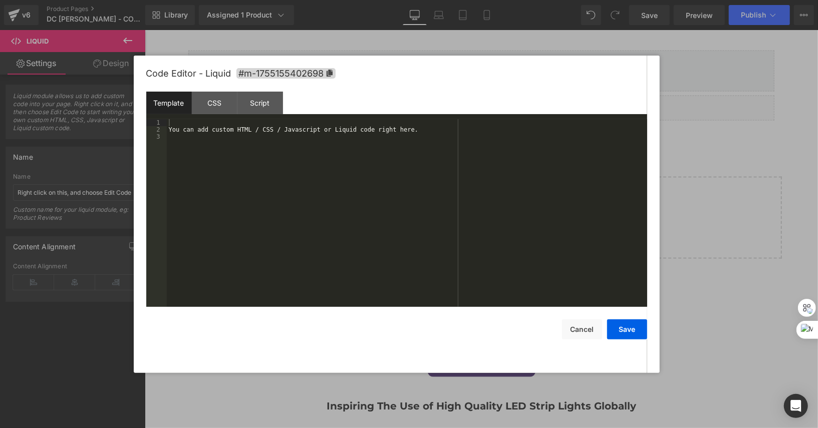
click at [481, 133] on div "You can add custom HTML / CSS / Javascript or Liquid code right here." at bounding box center [407, 220] width 480 height 202
click at [645, 335] on button "Save" at bounding box center [627, 329] width 40 height 20
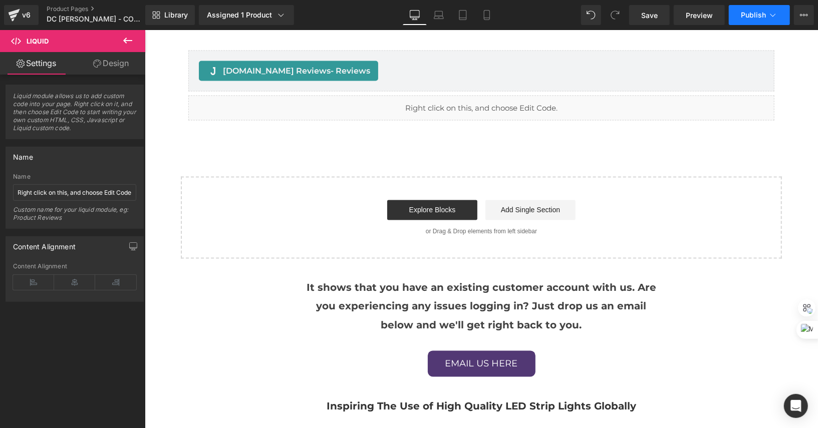
click at [764, 8] on button "Publish" at bounding box center [759, 15] width 61 height 20
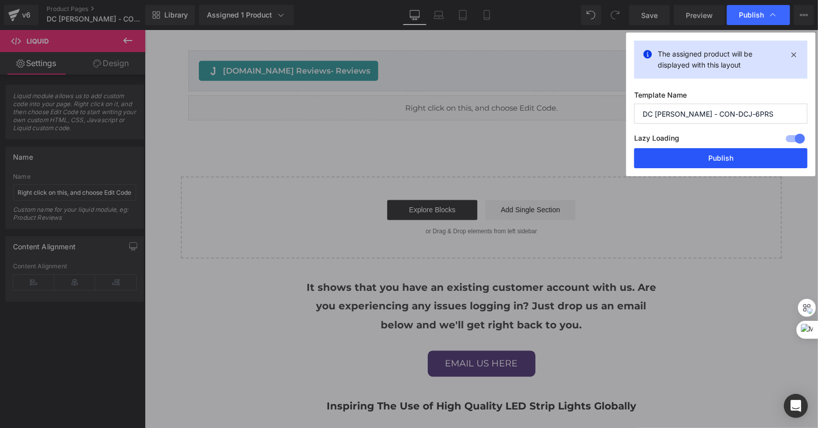
click at [748, 156] on button "Publish" at bounding box center [720, 158] width 173 height 20
